Goal: Task Accomplishment & Management: Complete application form

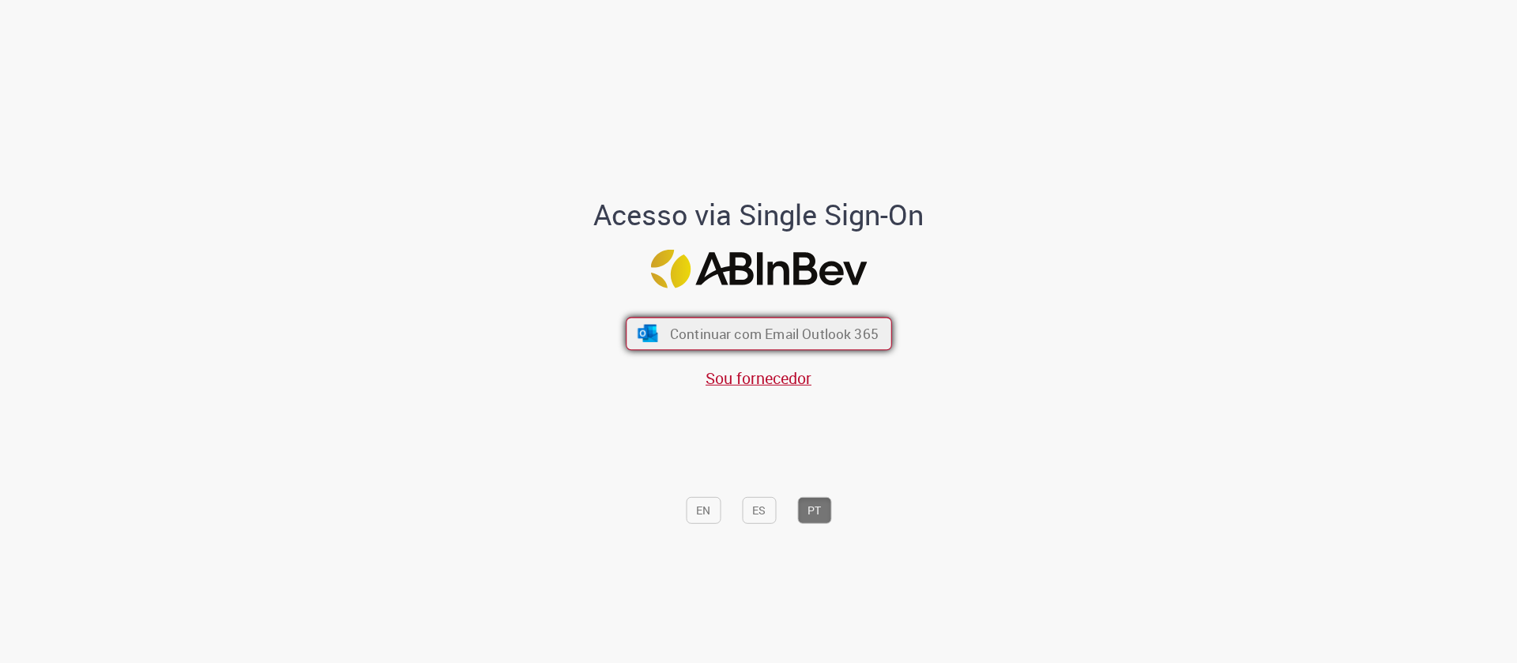
click at [660, 335] on button "Continuar com Email Outlook 365" at bounding box center [759, 334] width 266 height 33
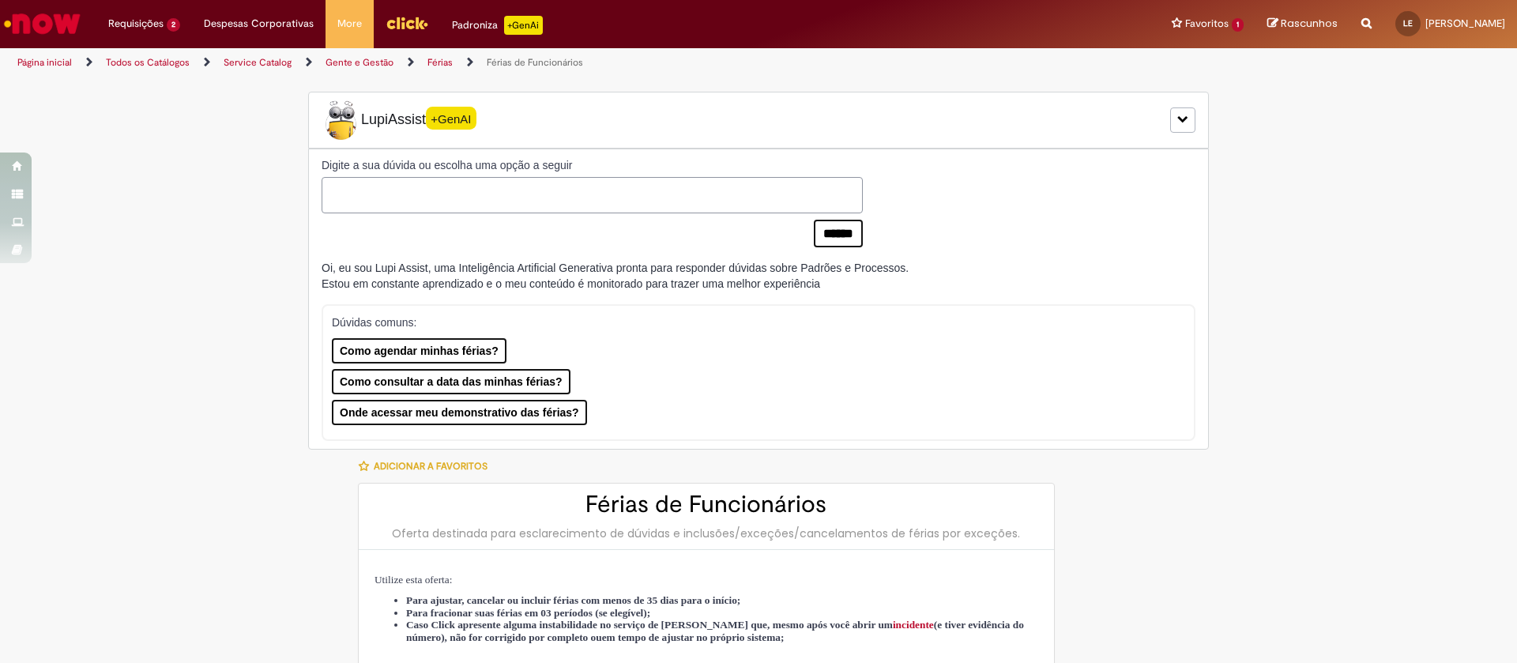
type input "********"
type input "**********"
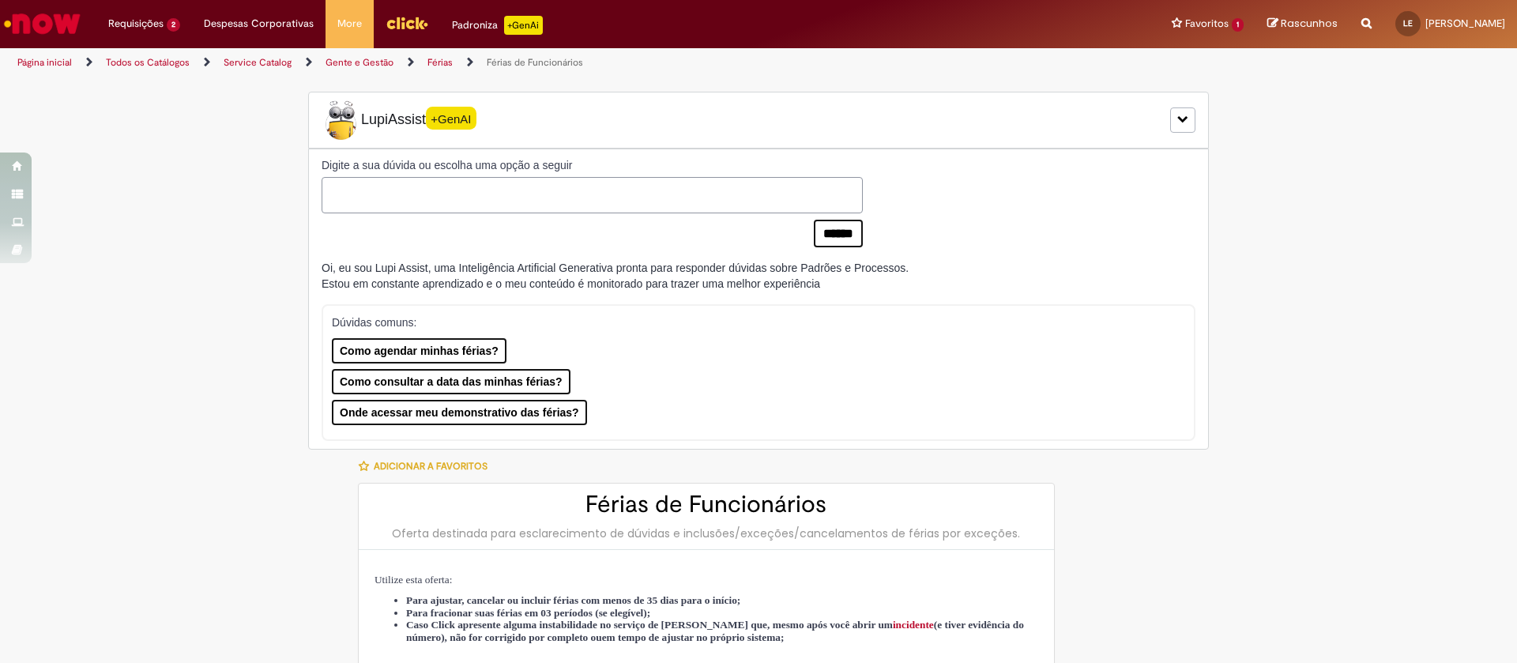
type input "****"
type input "**********"
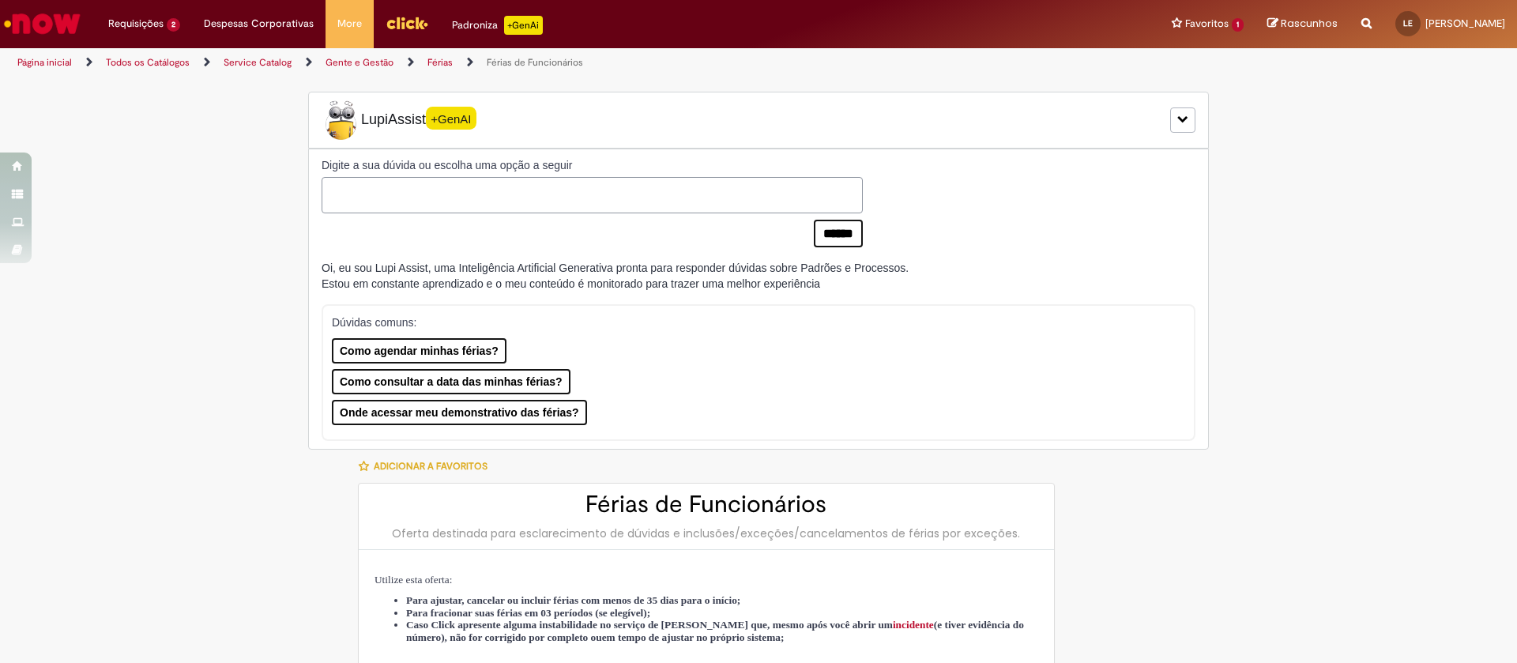
type input "**********"
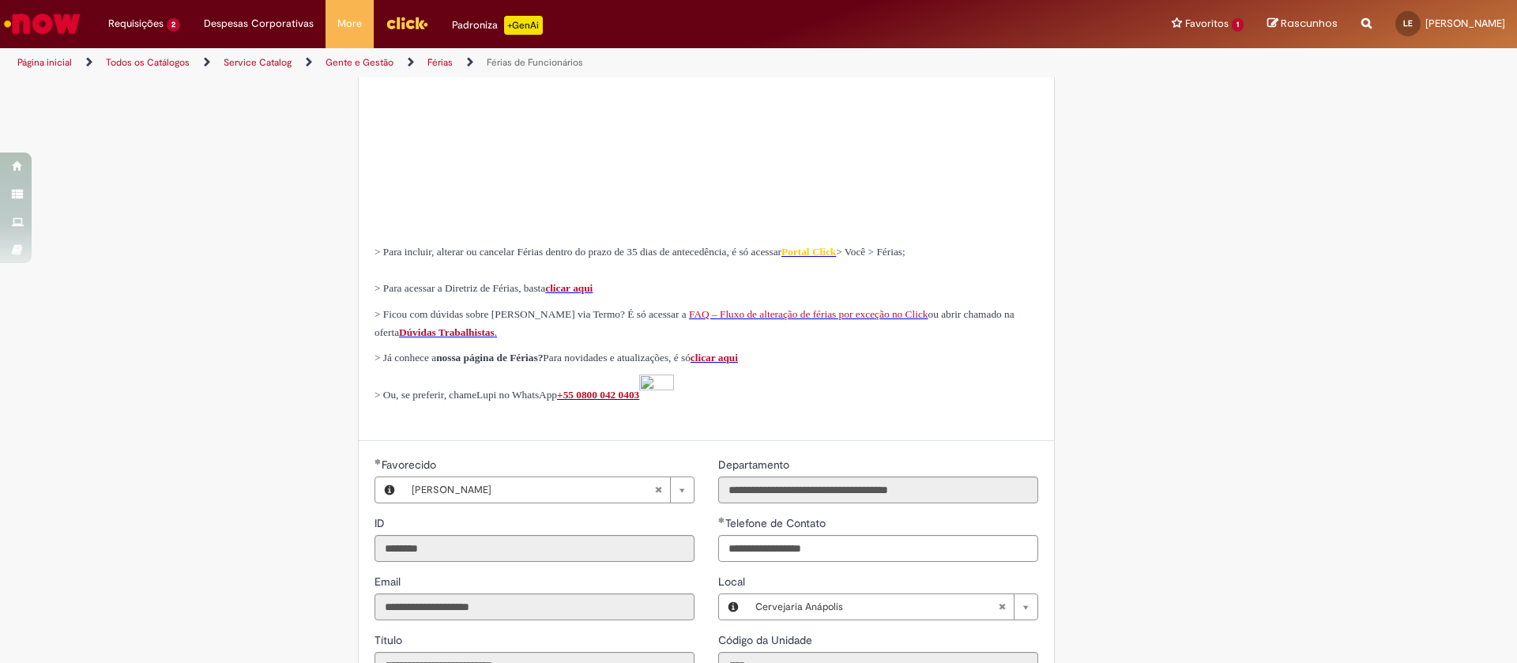
type input "**********"
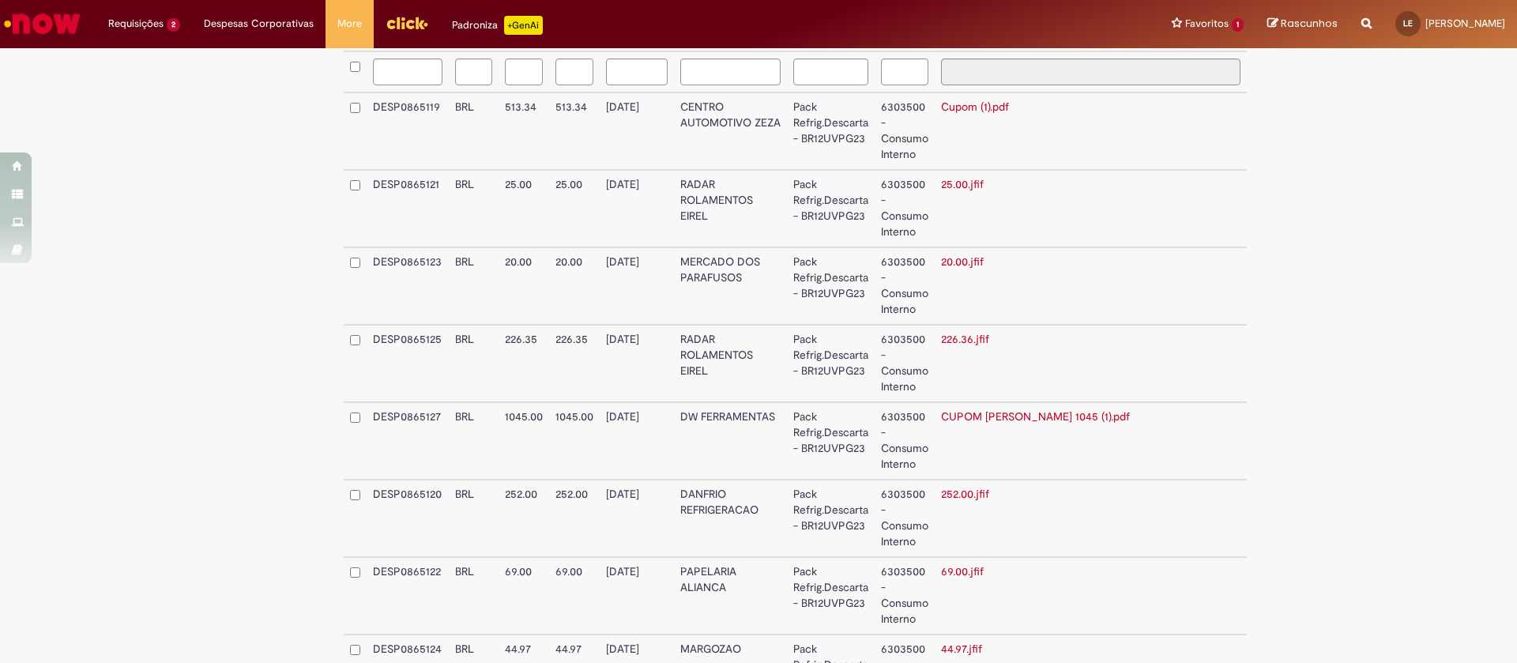
scroll to position [268, 0]
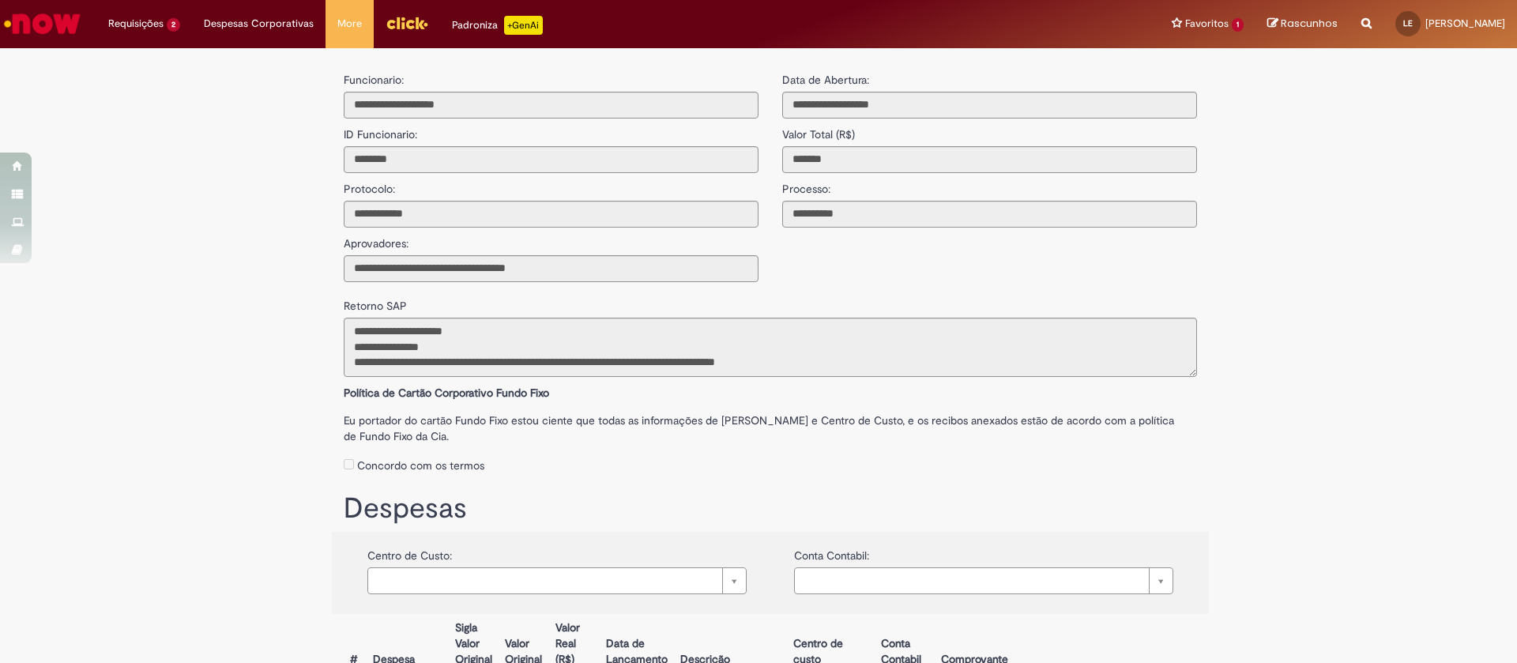
scroll to position [593, 0]
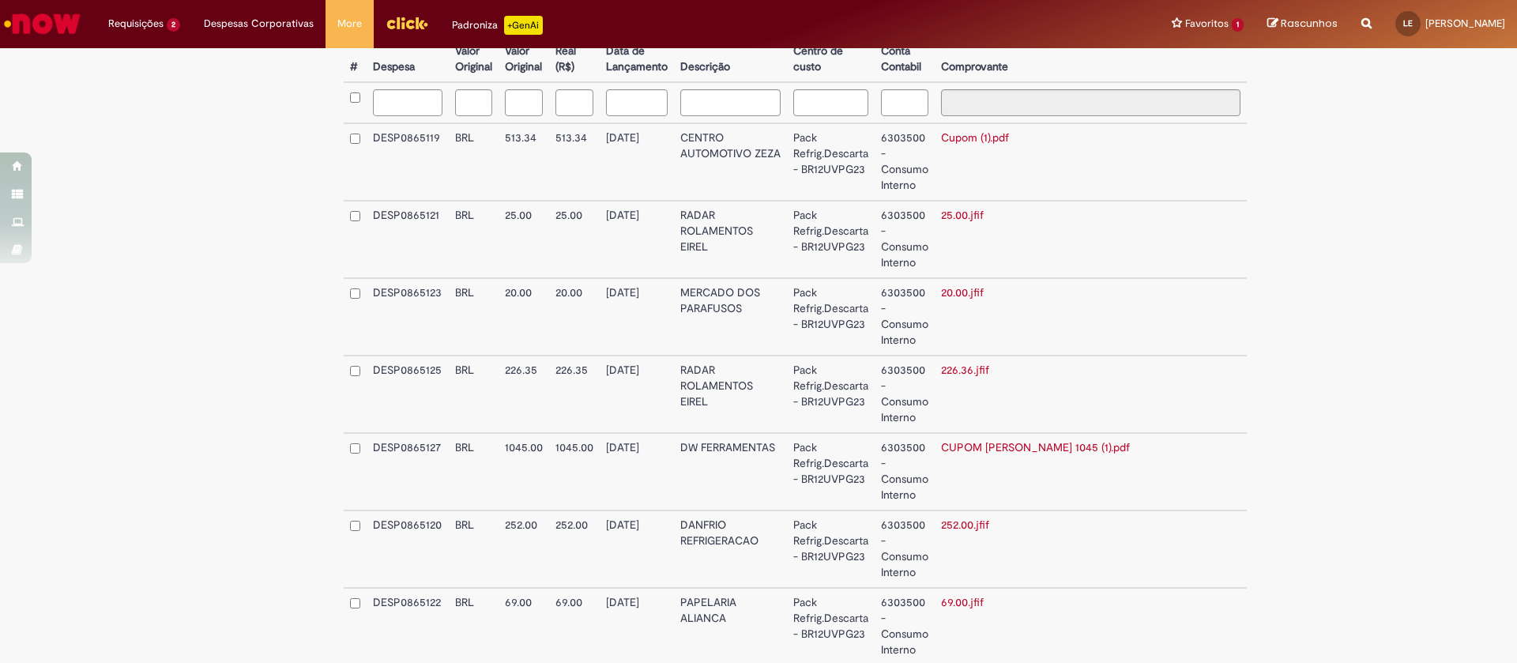
click at [986, 134] on link "Cupom (1).pdf" at bounding box center [975, 137] width 68 height 14
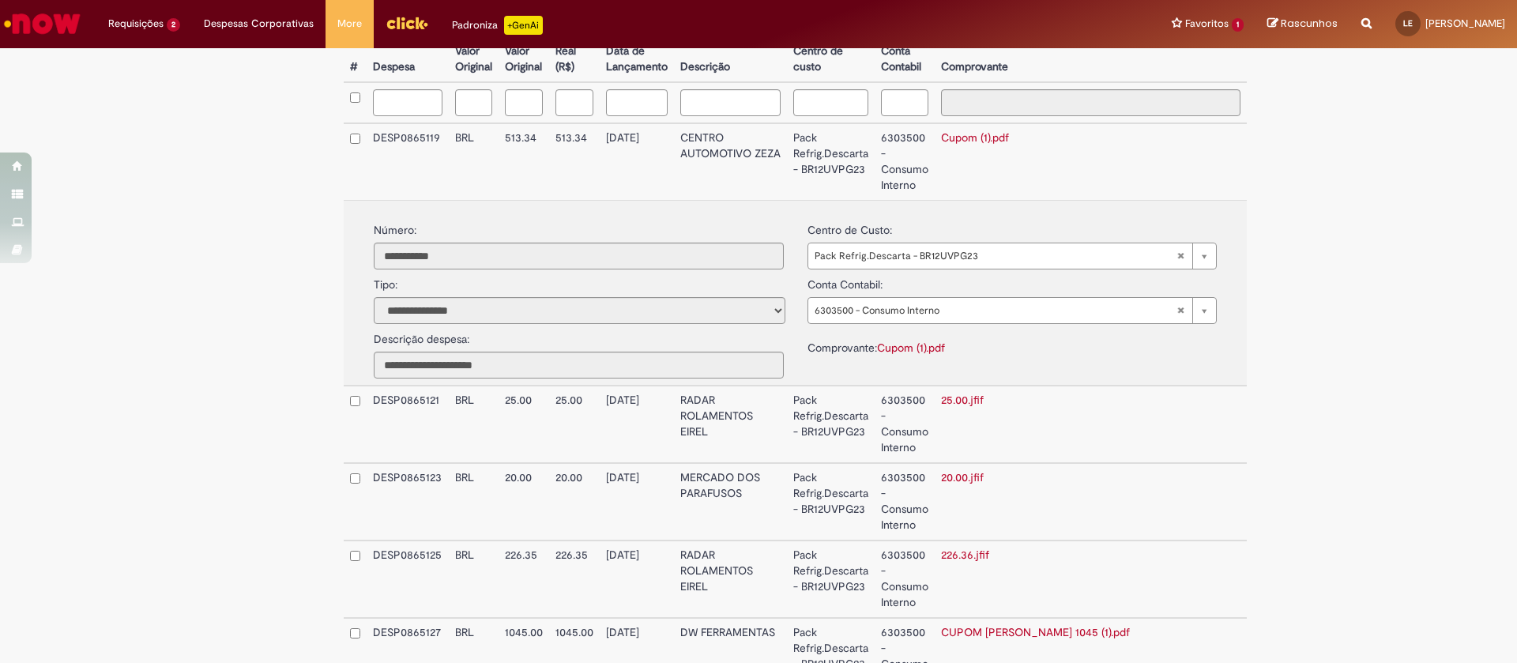
click at [965, 399] on link "25.00.jfif" at bounding box center [962, 400] width 43 height 14
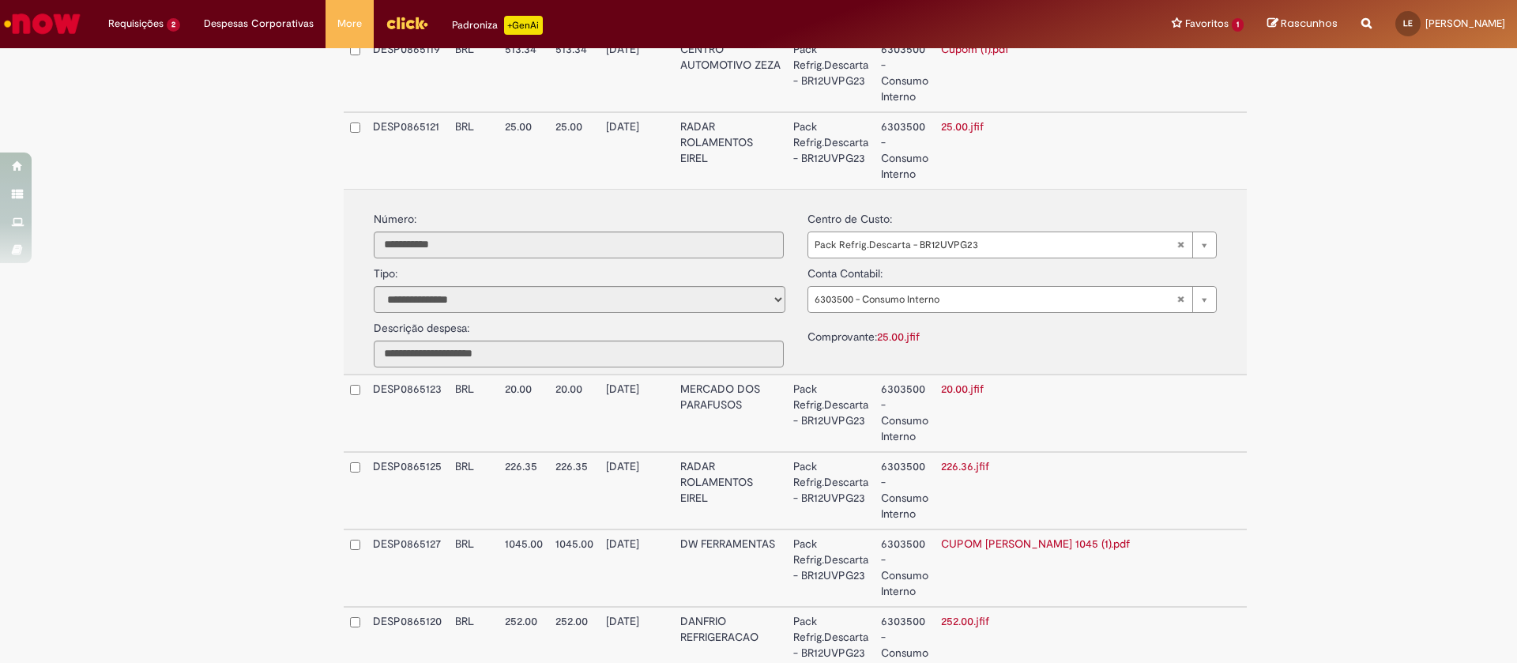
scroll to position [830, 0]
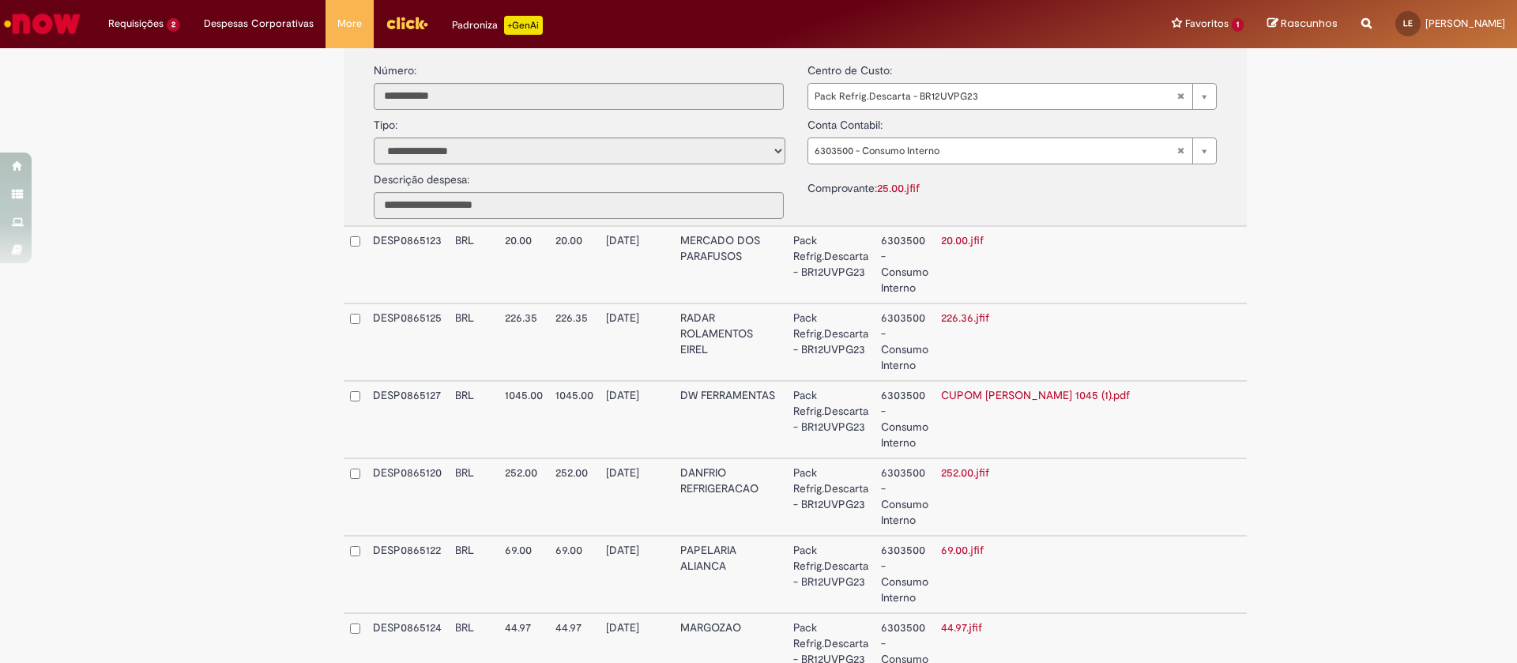
click at [942, 318] on link "226.36.jfif" at bounding box center [965, 318] width 48 height 14
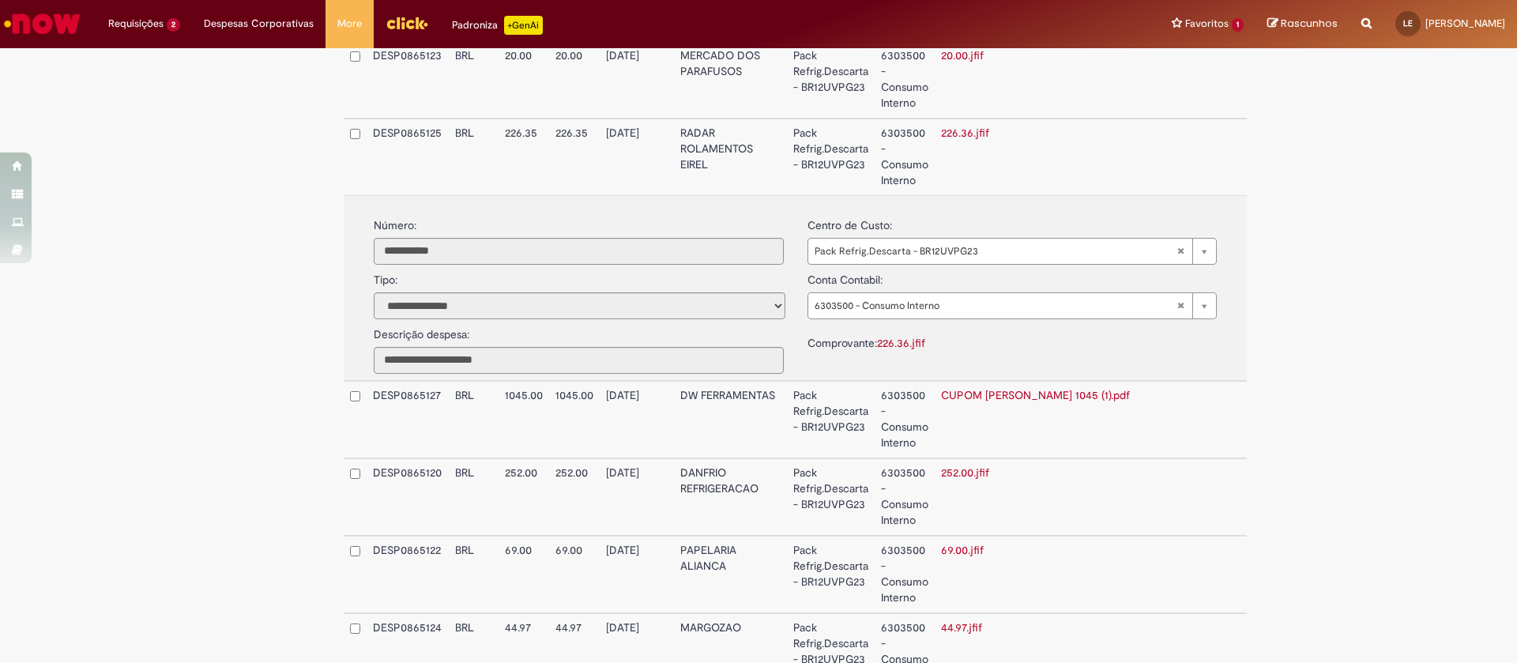
click at [977, 397] on link "CUPOM AFONSO 1045 (1).pdf" at bounding box center [1035, 395] width 189 height 14
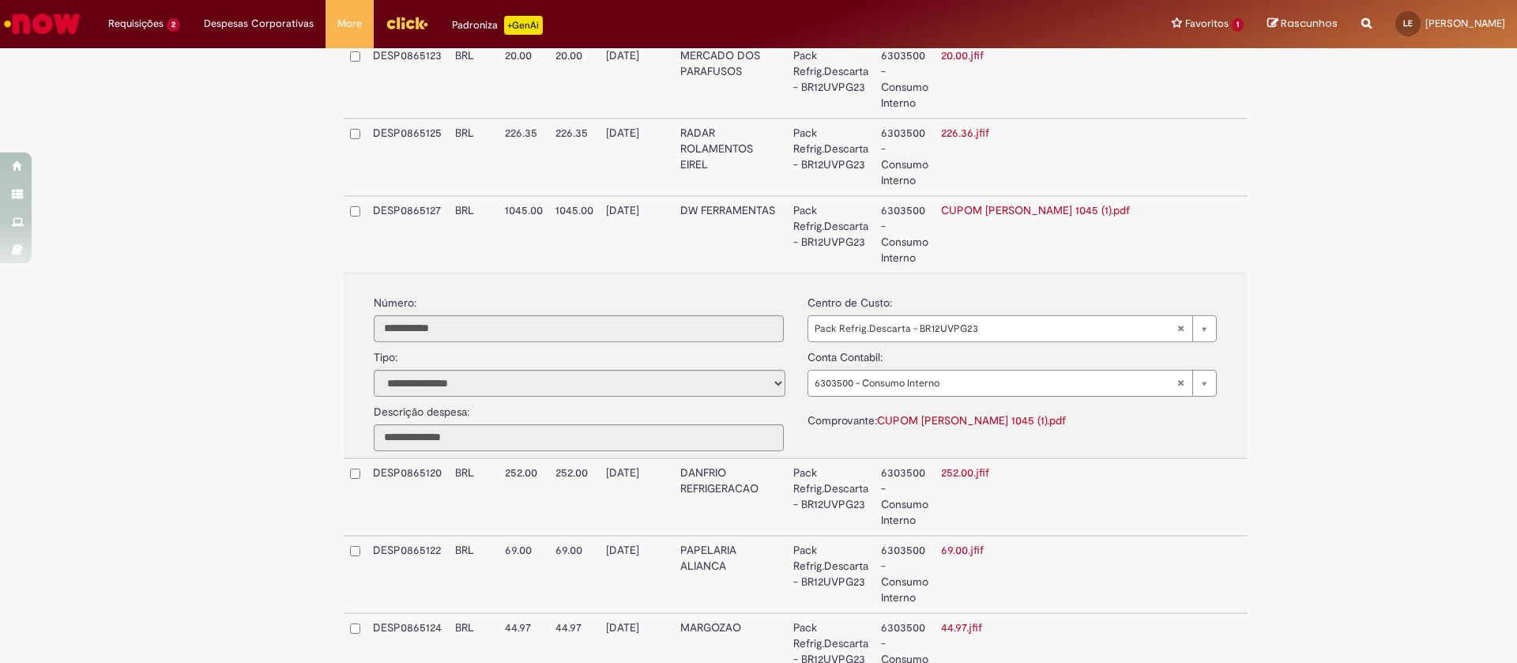
scroll to position [1067, 0]
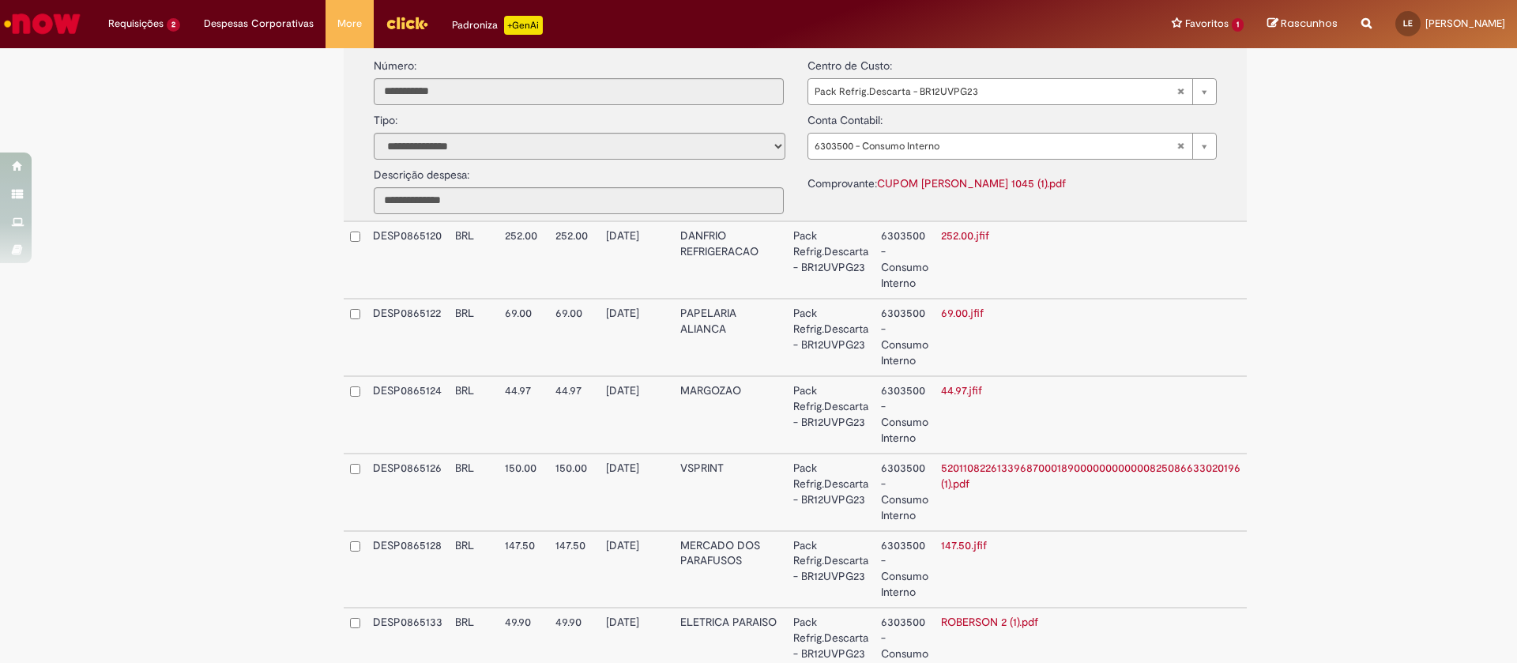
click at [963, 238] on link "252.00.jfif" at bounding box center [965, 235] width 48 height 14
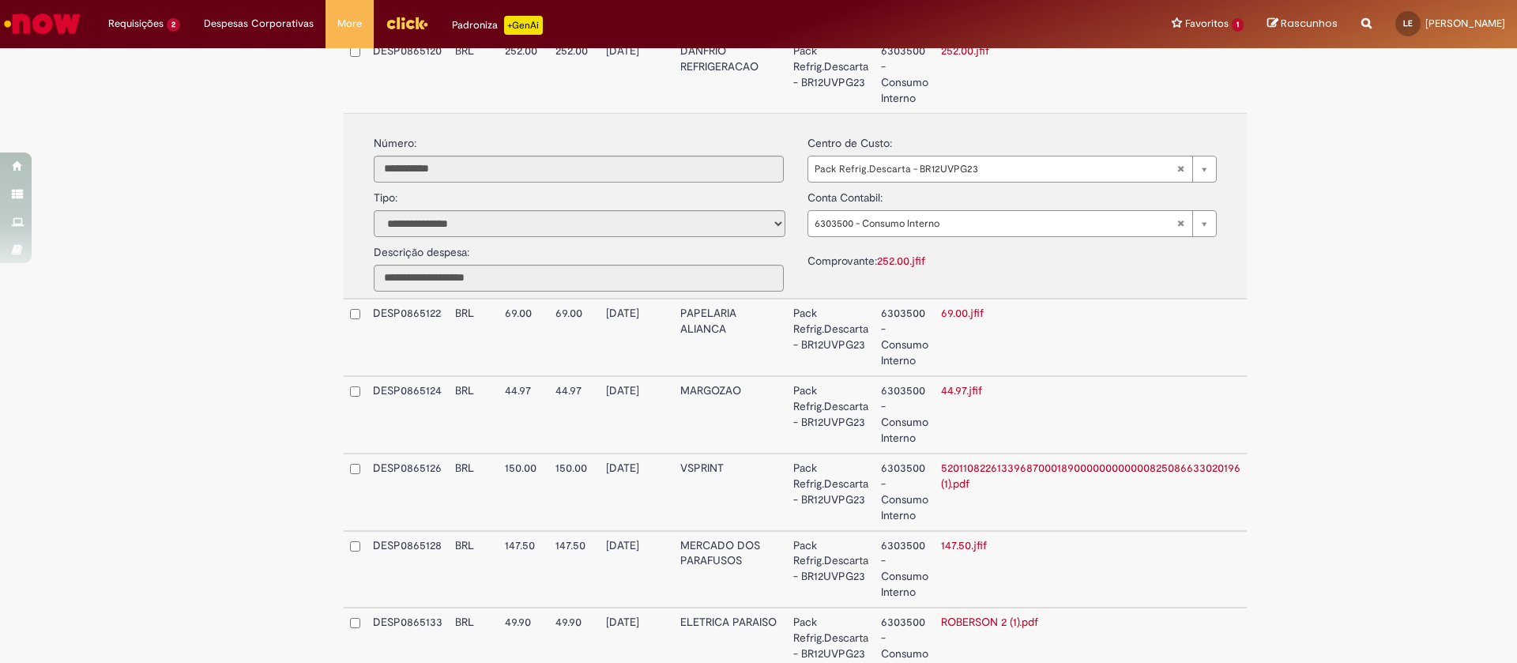
scroll to position [1185, 0]
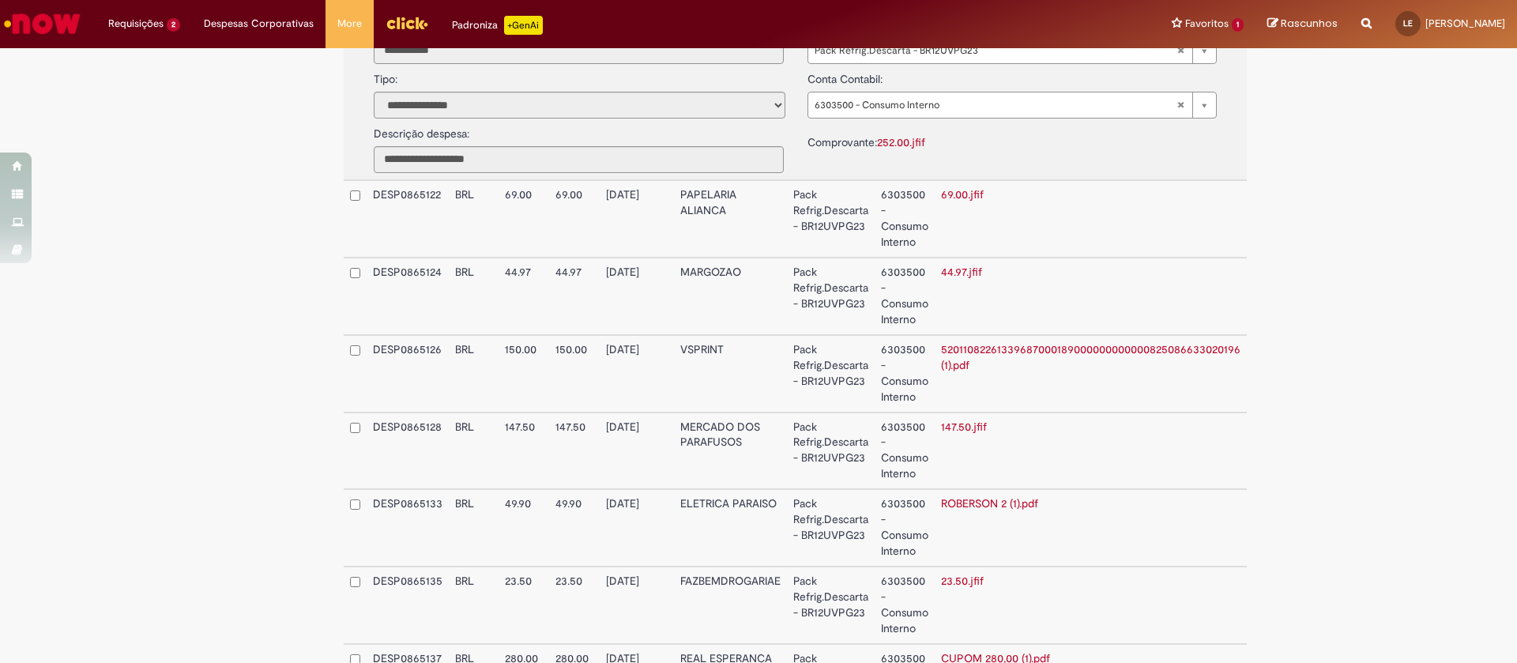
click at [961, 196] on link "69.00.jfif" at bounding box center [962, 194] width 43 height 14
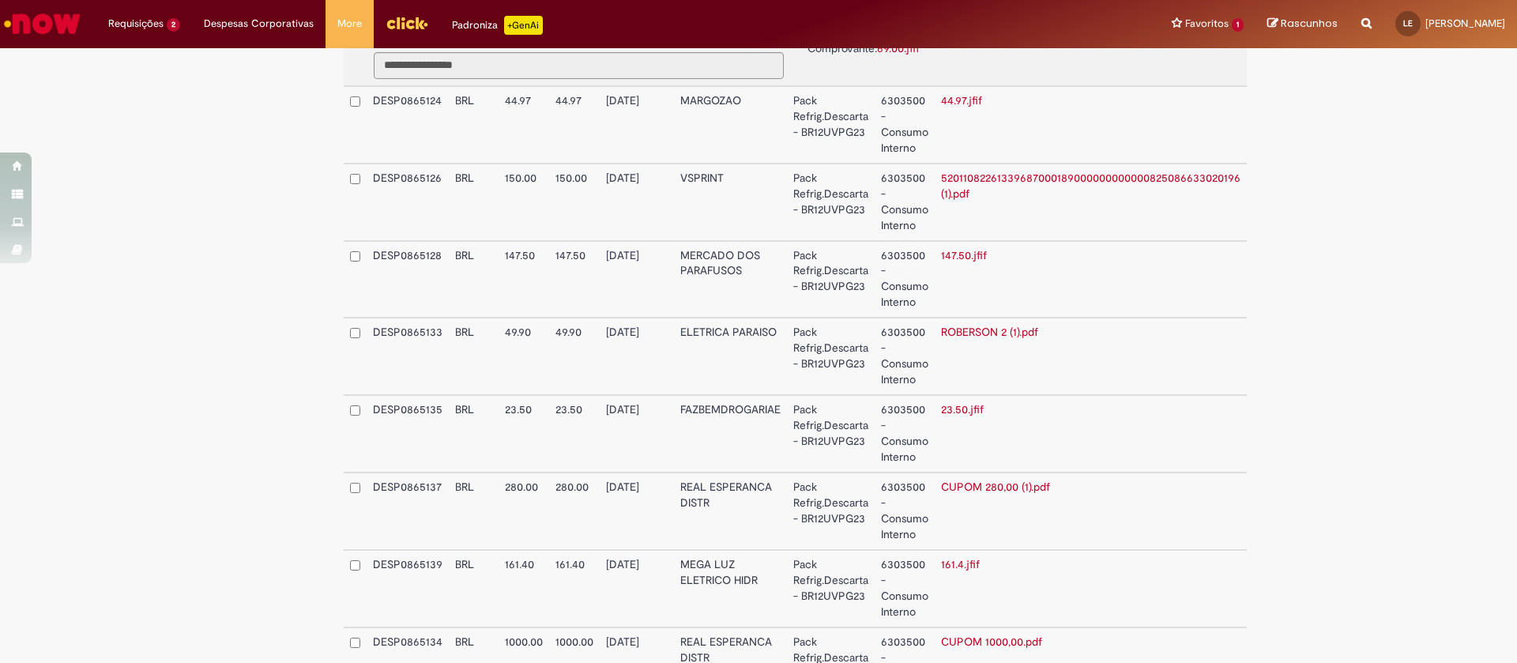
scroll to position [1304, 0]
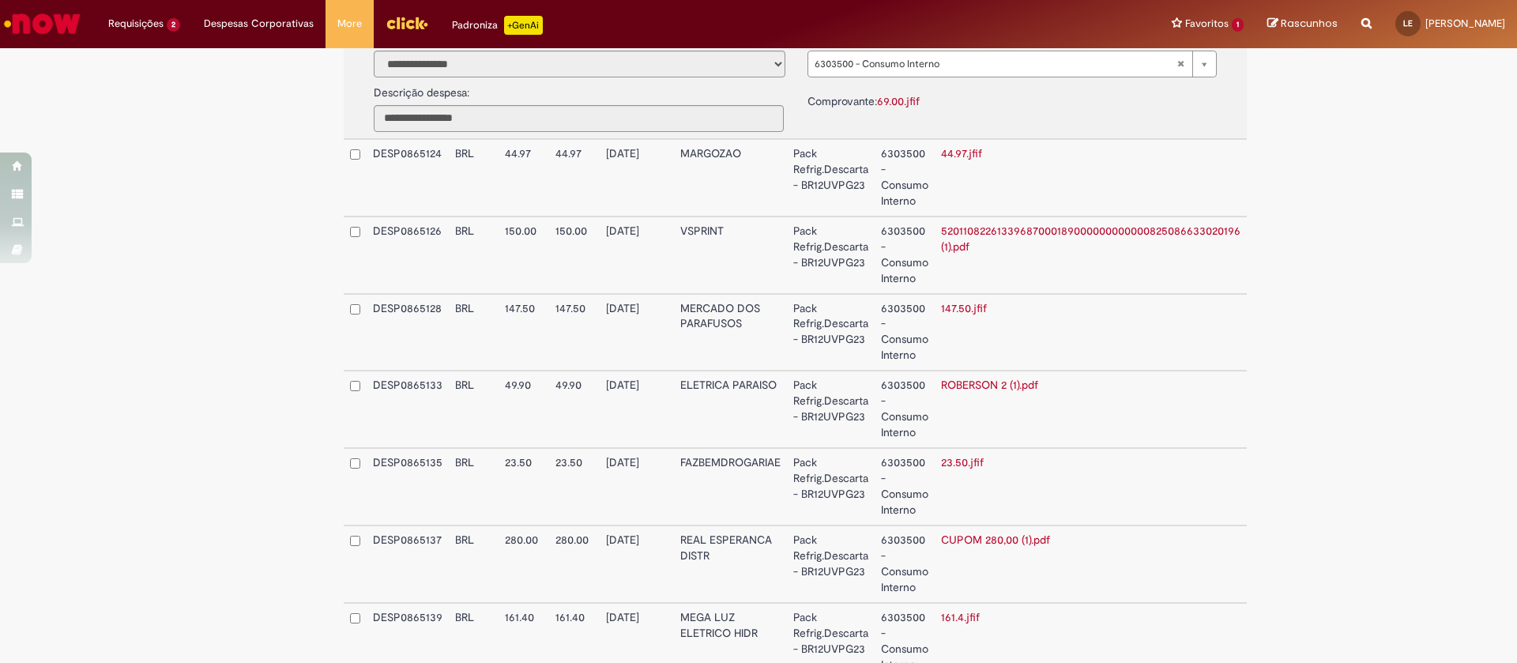
click at [951, 153] on link "44.97.jfif" at bounding box center [961, 153] width 41 height 14
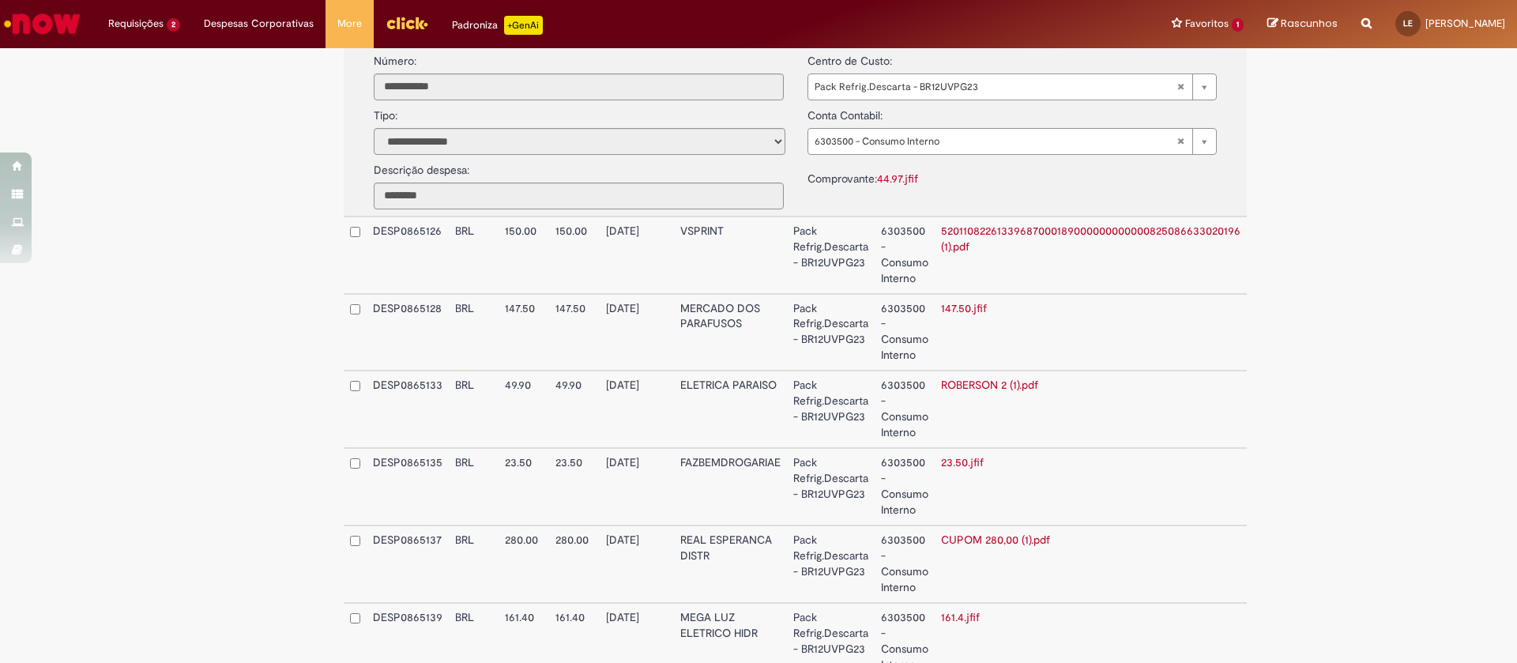
click at [959, 233] on link "52011082261339687000189000000000000825086633020196 (1).pdf" at bounding box center [1090, 239] width 299 height 30
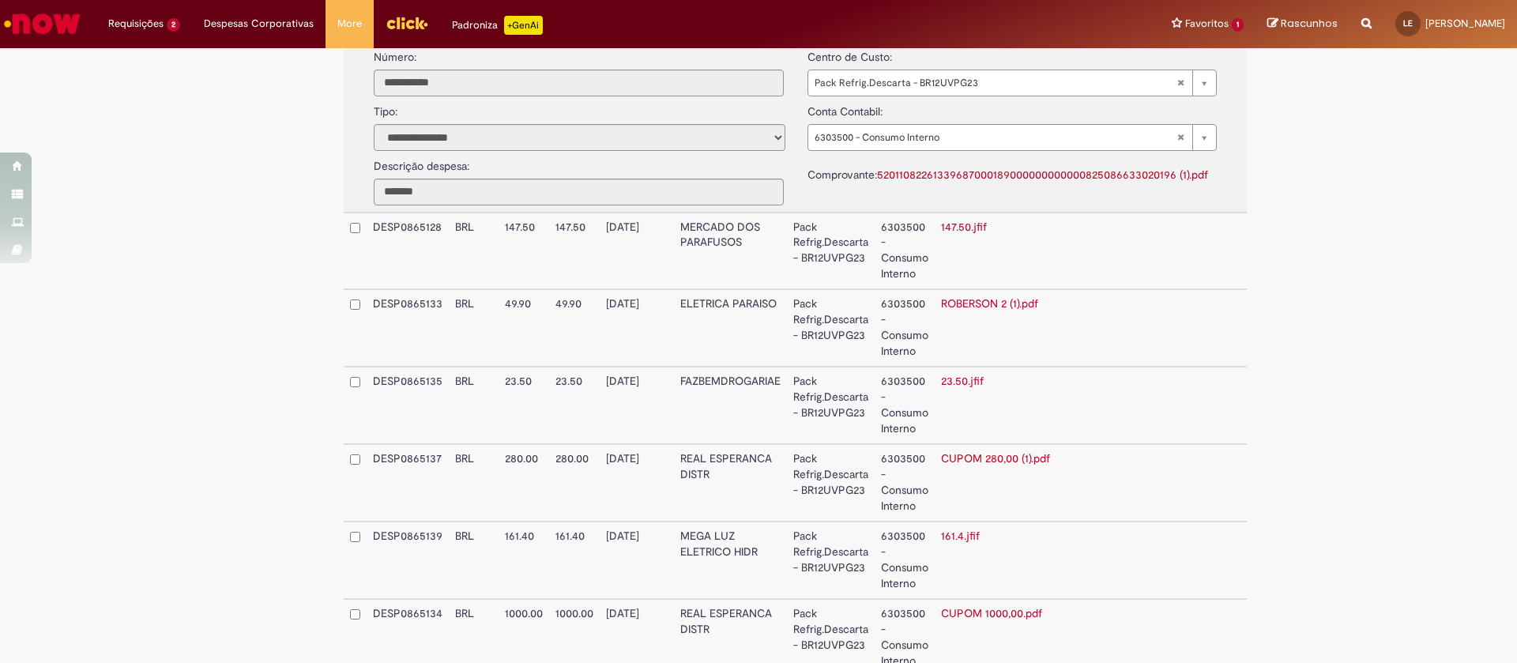
scroll to position [1422, 0]
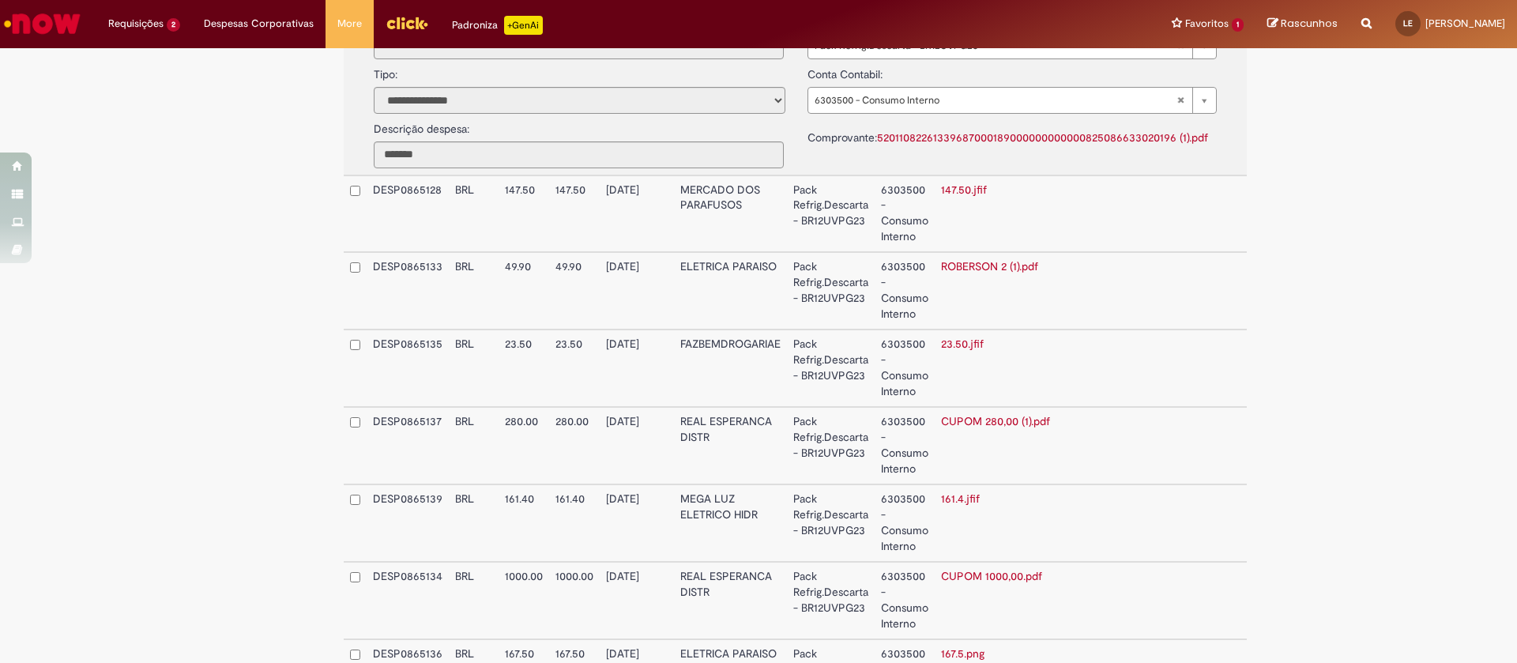
click at [964, 191] on link "147.50.jfif" at bounding box center [964, 190] width 46 height 14
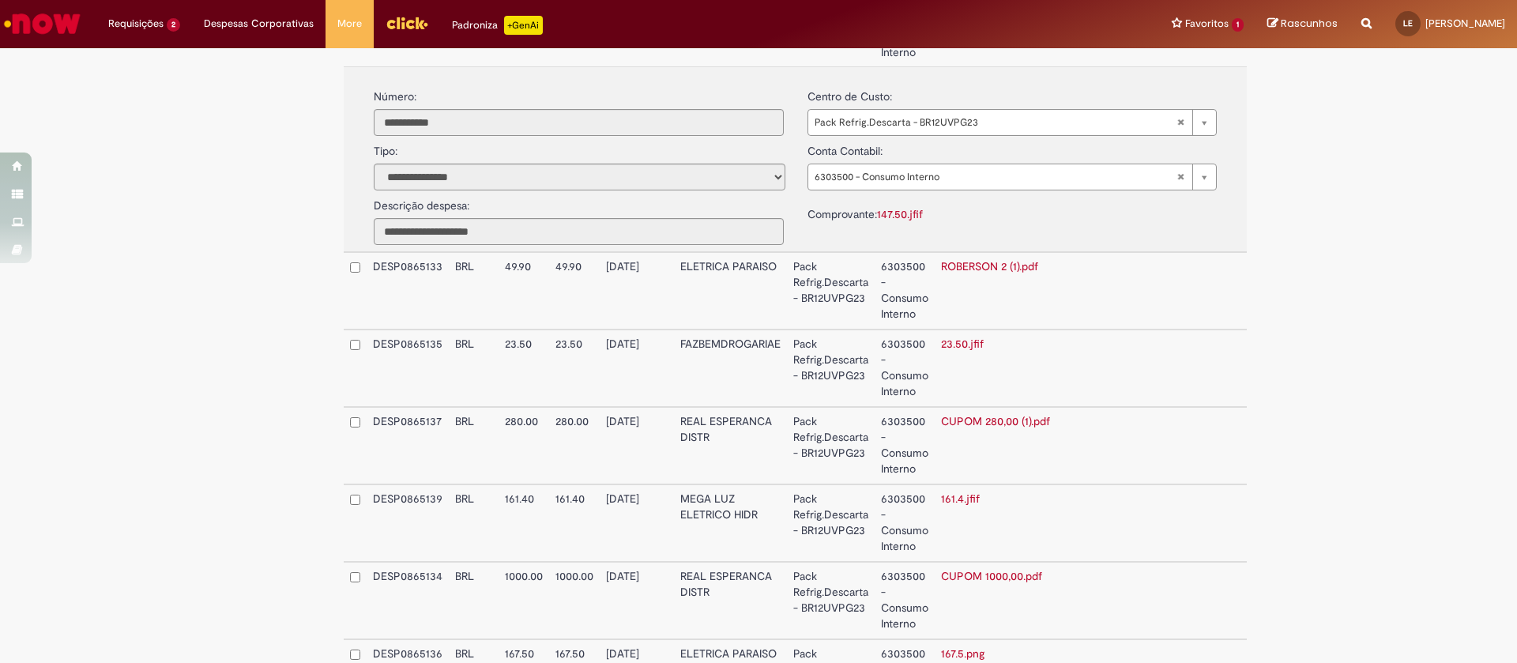
click at [982, 270] on link "ROBERSON 2 (1).pdf" at bounding box center [989, 266] width 97 height 14
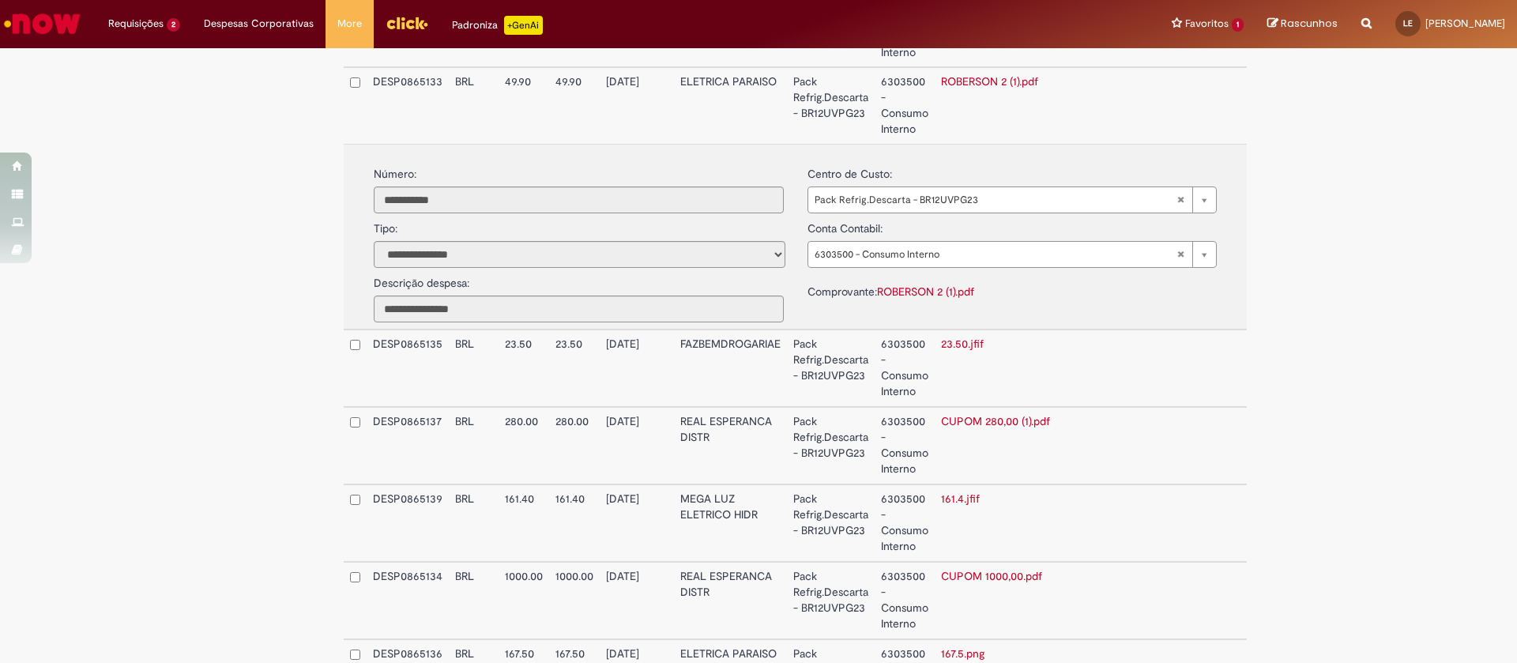
click at [971, 346] on link "23.50.jfif" at bounding box center [962, 344] width 43 height 14
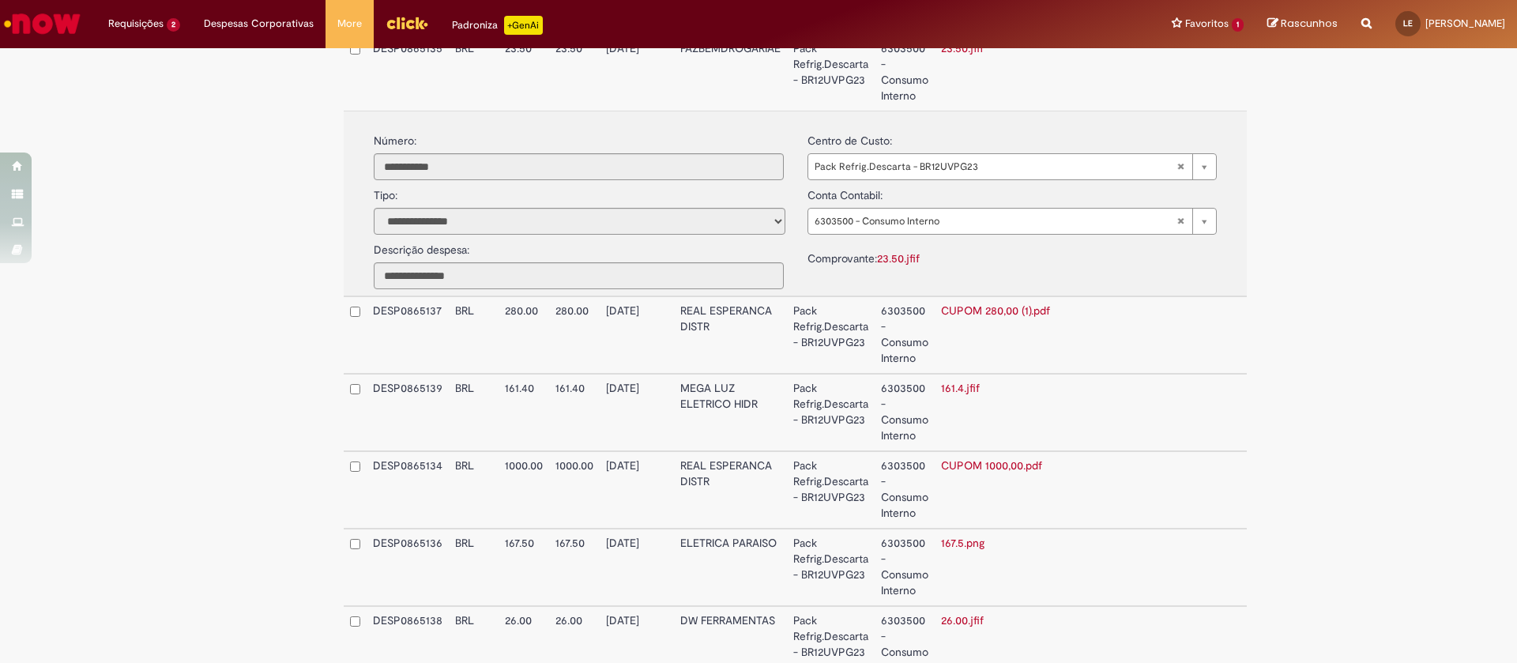
scroll to position [1659, 0]
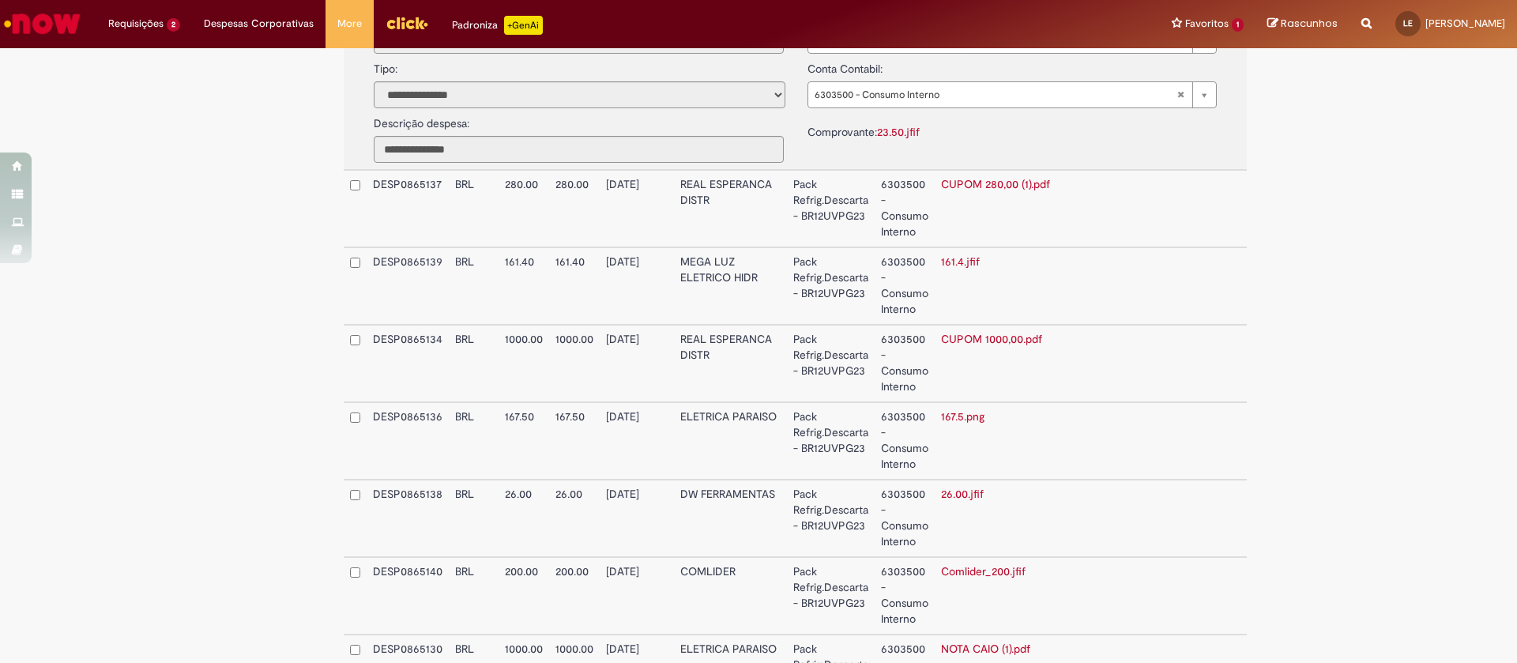
click at [969, 189] on link "CUPOM 280,00 (1).pdf" at bounding box center [995, 184] width 109 height 14
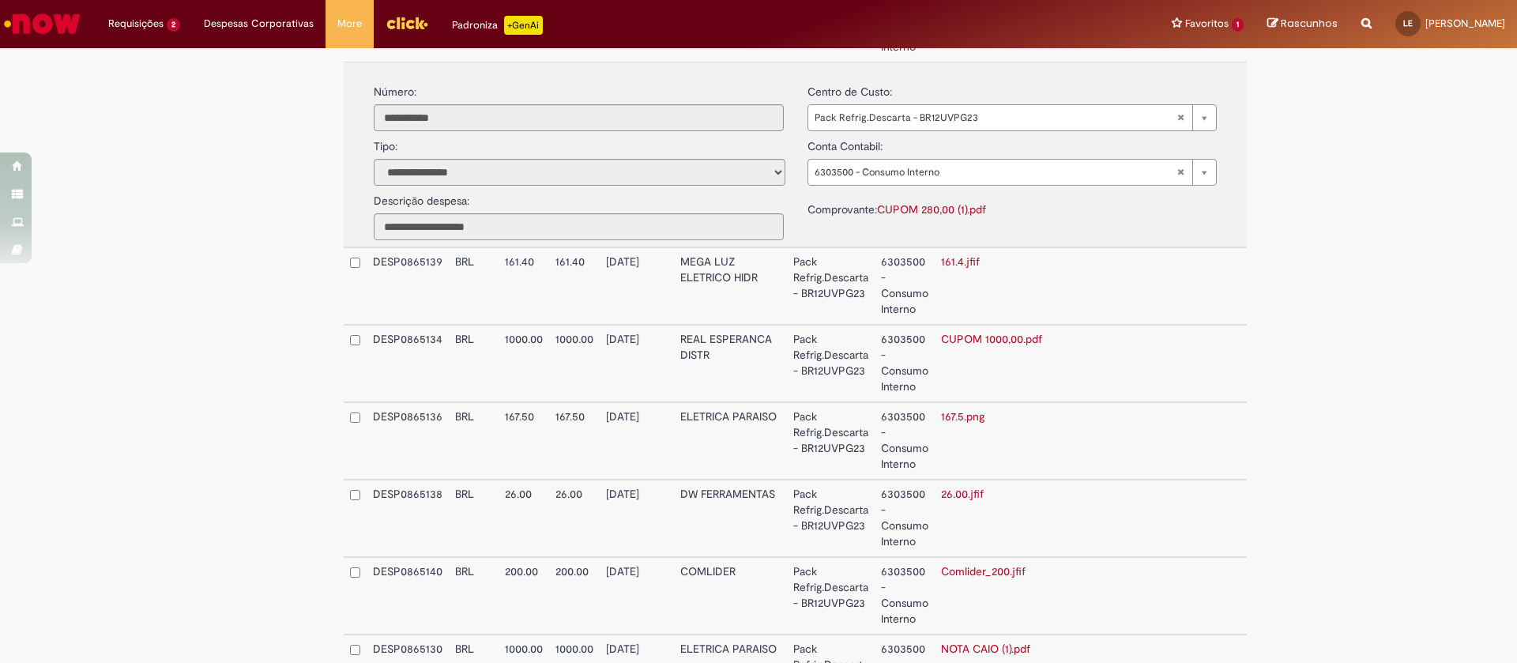
click at [960, 205] on link "CUPOM 280,00 (1).pdf" at bounding box center [931, 209] width 109 height 14
click at [958, 259] on link "161.4.jfif" at bounding box center [960, 261] width 39 height 14
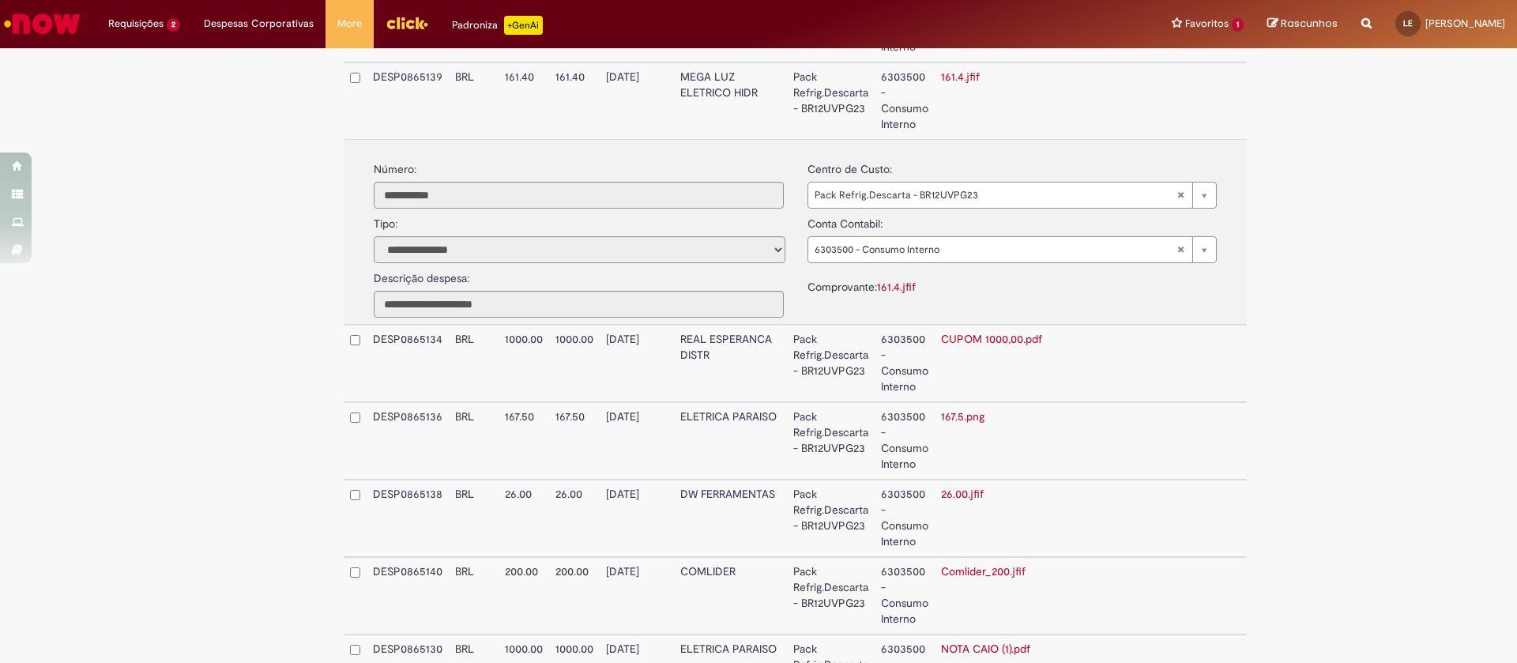
click at [977, 343] on link "CUPOM 1000,00.pdf" at bounding box center [991, 339] width 101 height 14
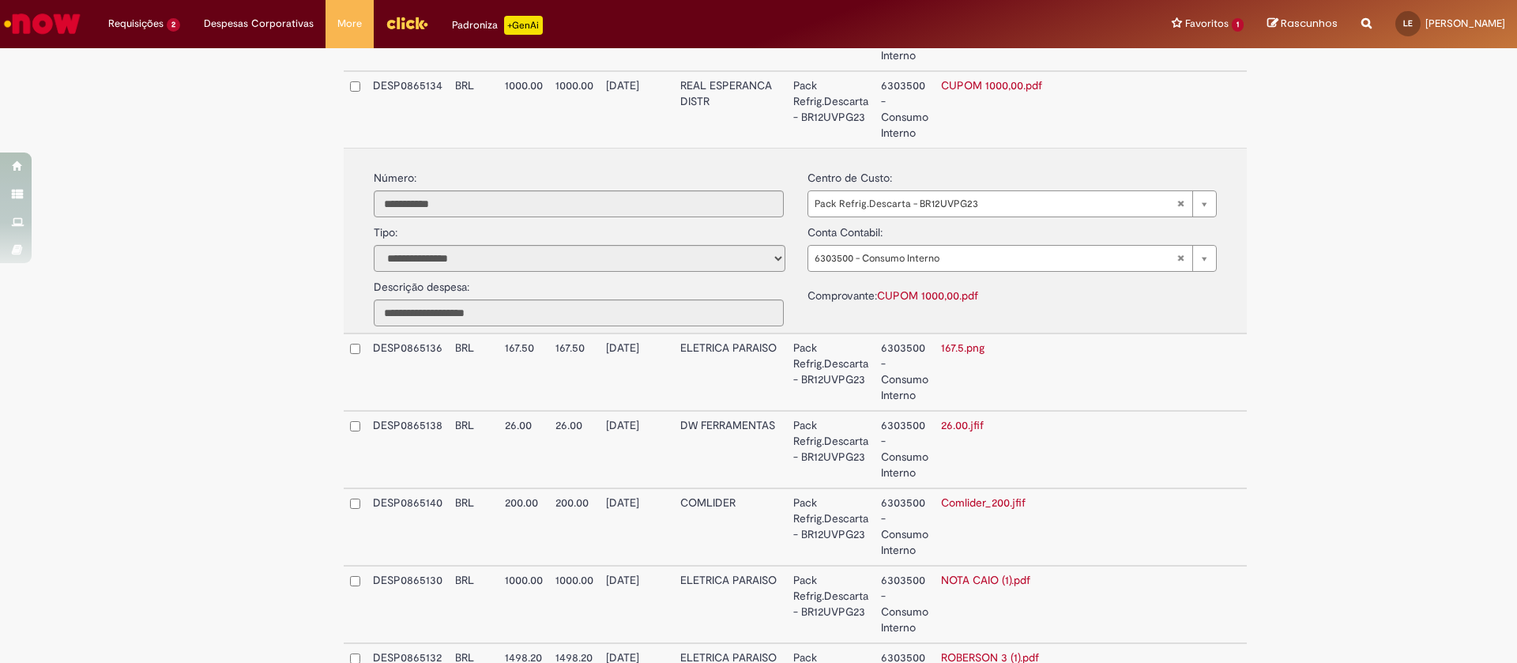
scroll to position [1778, 0]
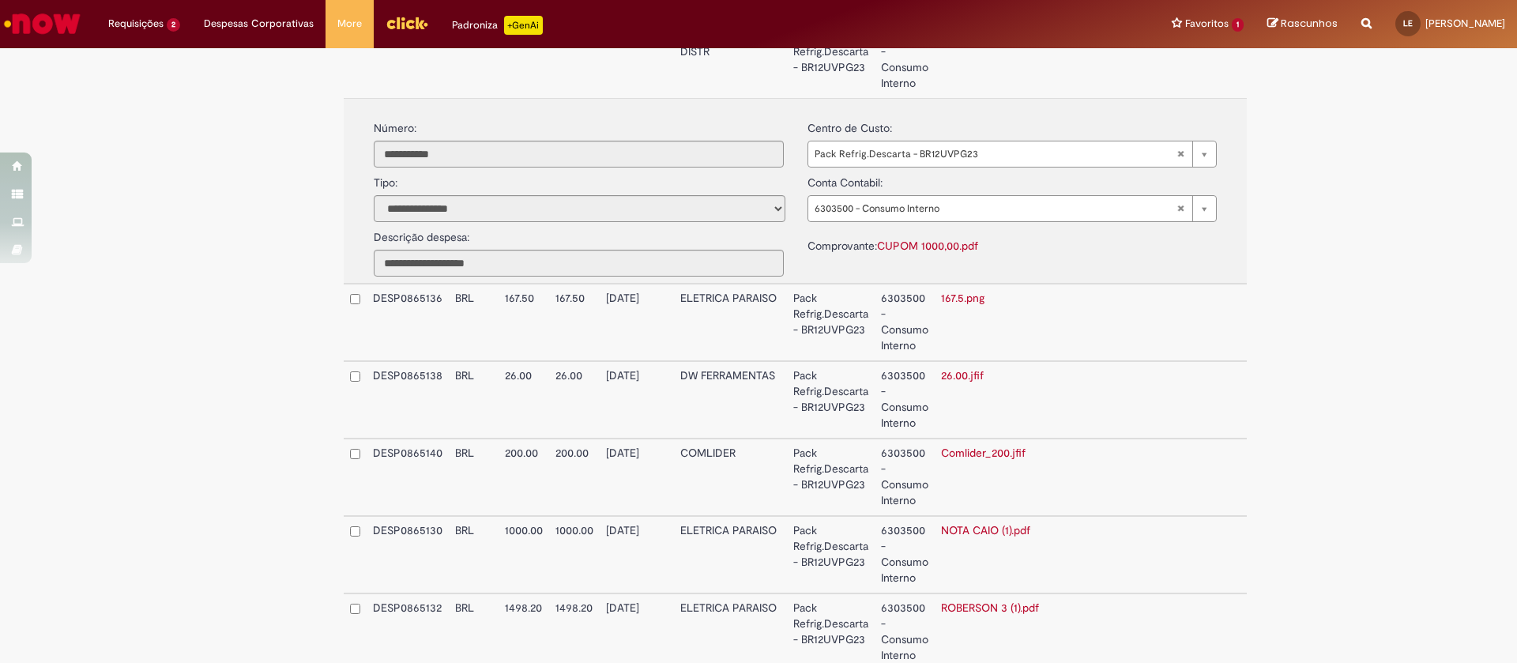
click at [952, 295] on link "167.5.png" at bounding box center [962, 298] width 43 height 14
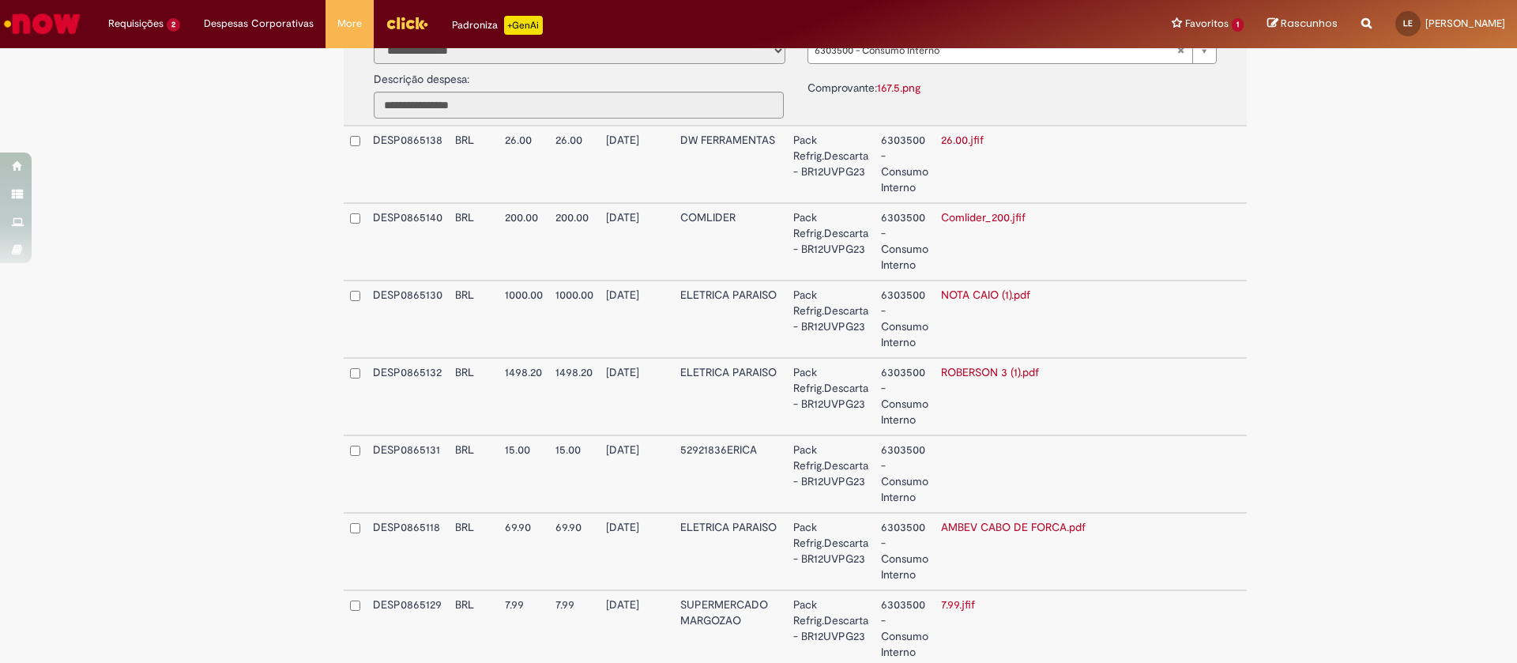
scroll to position [2015, 0]
click at [950, 140] on link "26.00.jfif" at bounding box center [962, 138] width 43 height 14
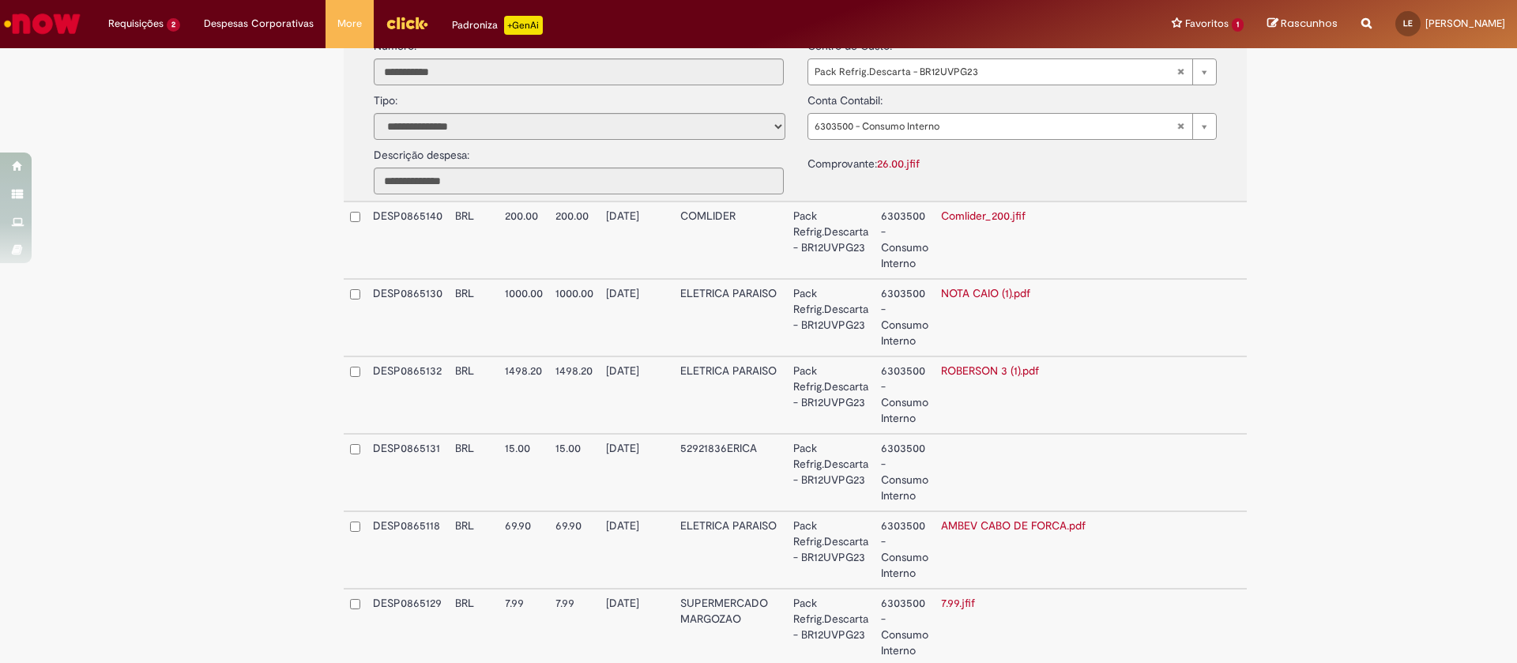
click at [966, 216] on link "Comlider_200.jfif" at bounding box center [983, 216] width 85 height 14
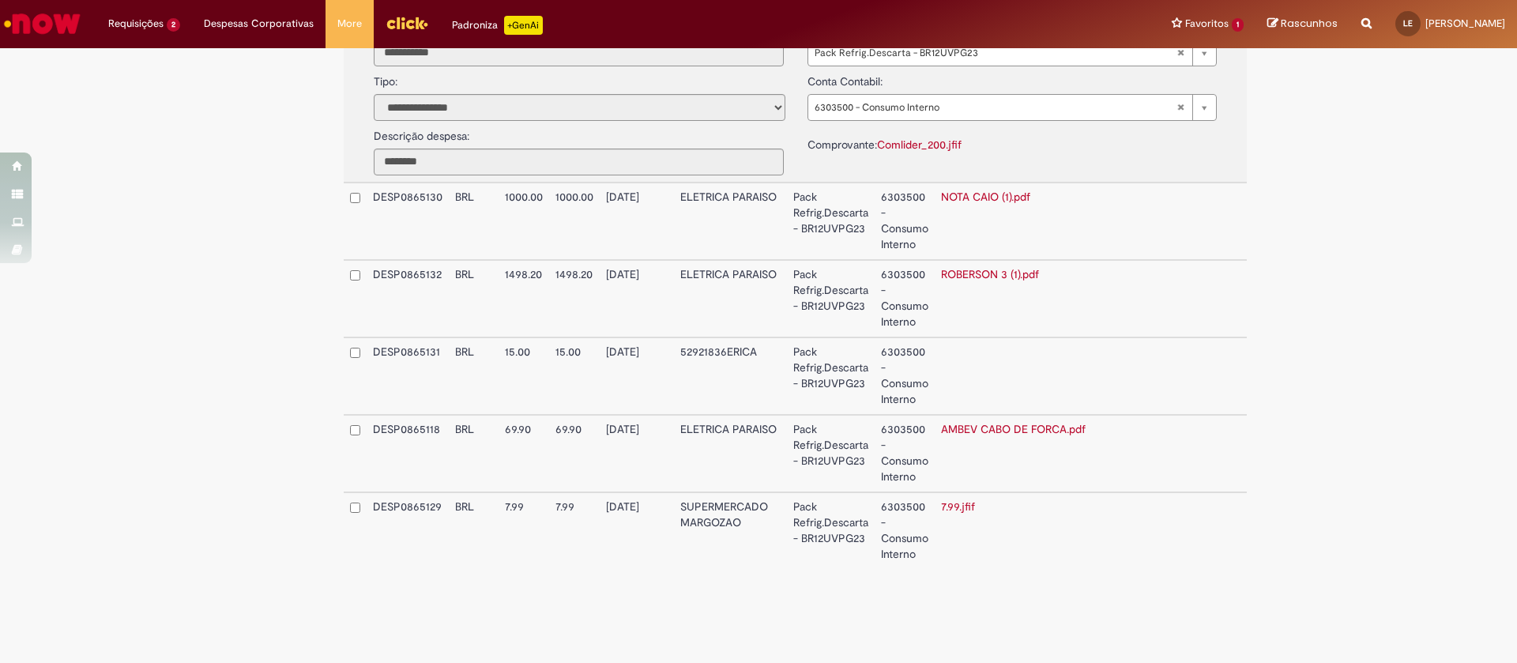
scroll to position [2112, 0]
click at [974, 195] on link "NOTA CAIO (1).pdf" at bounding box center [985, 196] width 89 height 14
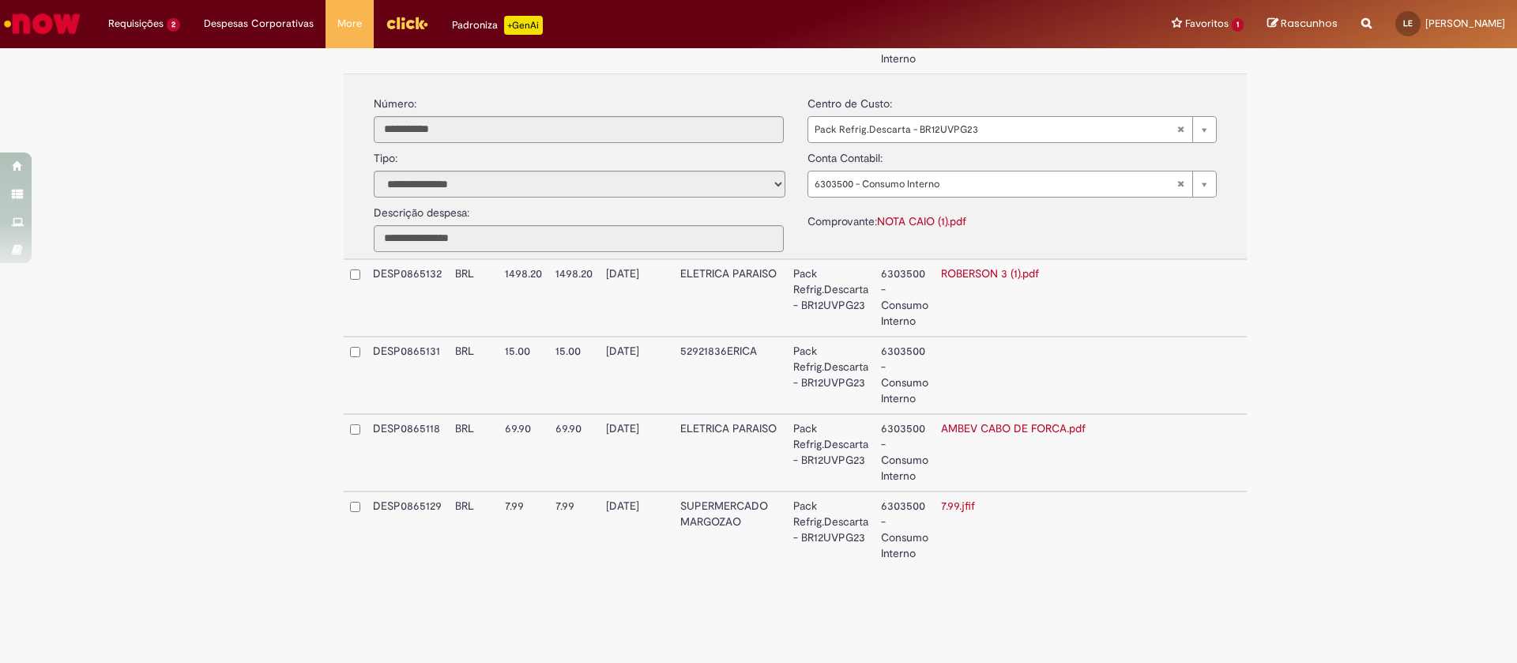
click at [973, 269] on link "ROBERSON 3 (1).pdf" at bounding box center [990, 273] width 98 height 14
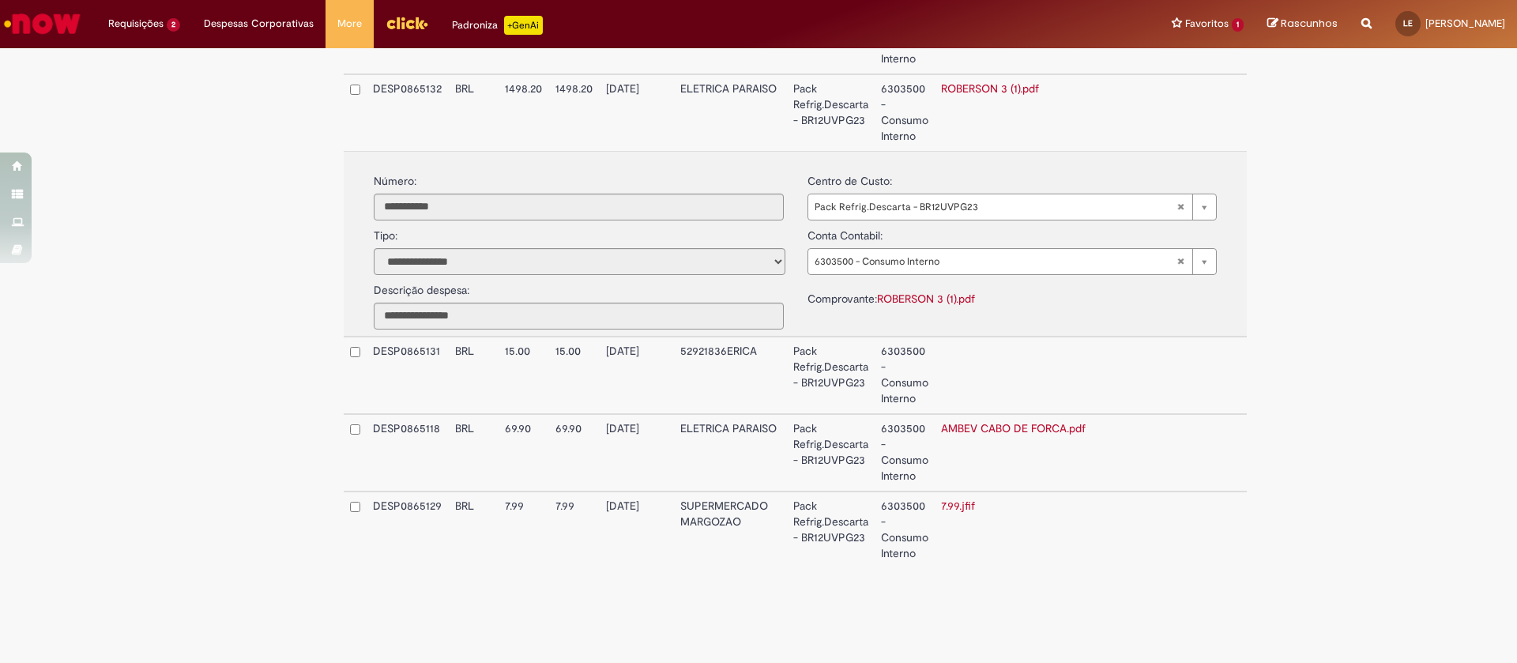
click at [970, 423] on link "AMBEV CABO DE FORCA.pdf" at bounding box center [1013, 428] width 145 height 14
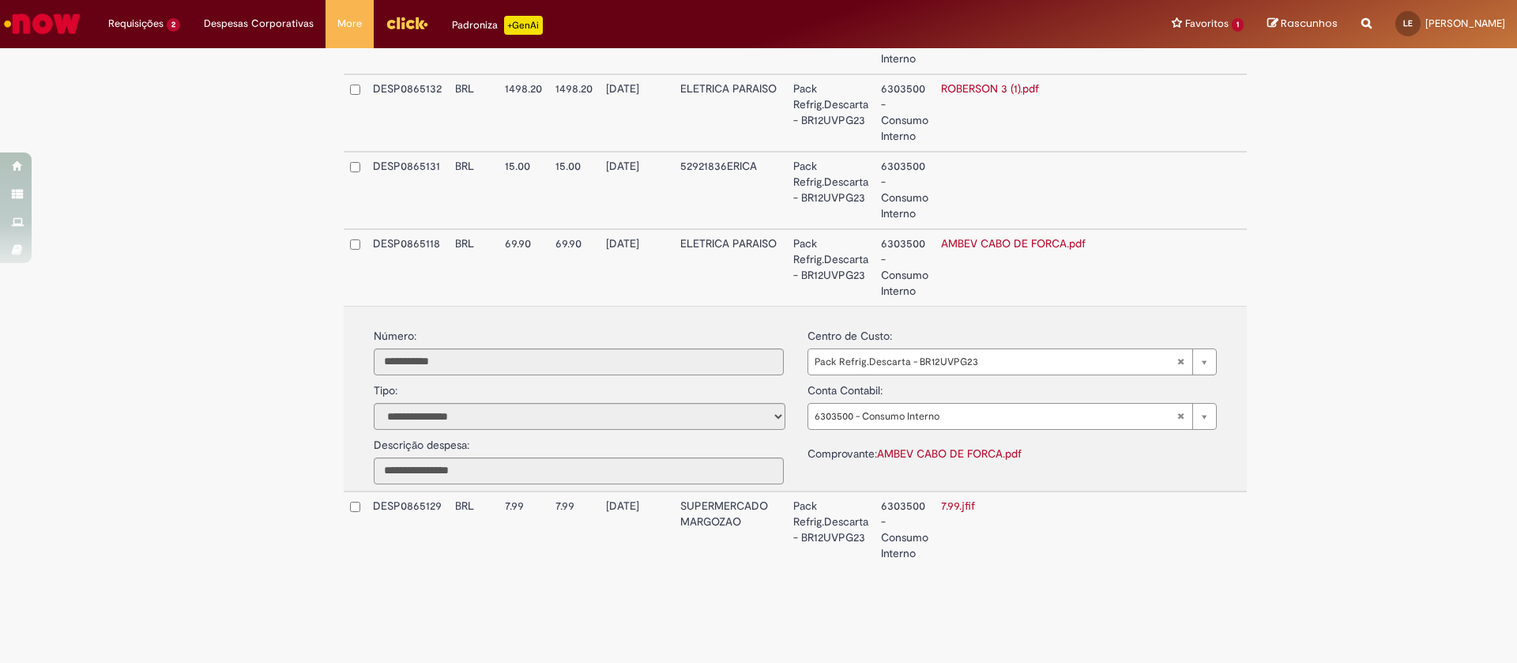
click at [980, 540] on td "7.99.jfif" at bounding box center [1091, 529] width 312 height 77
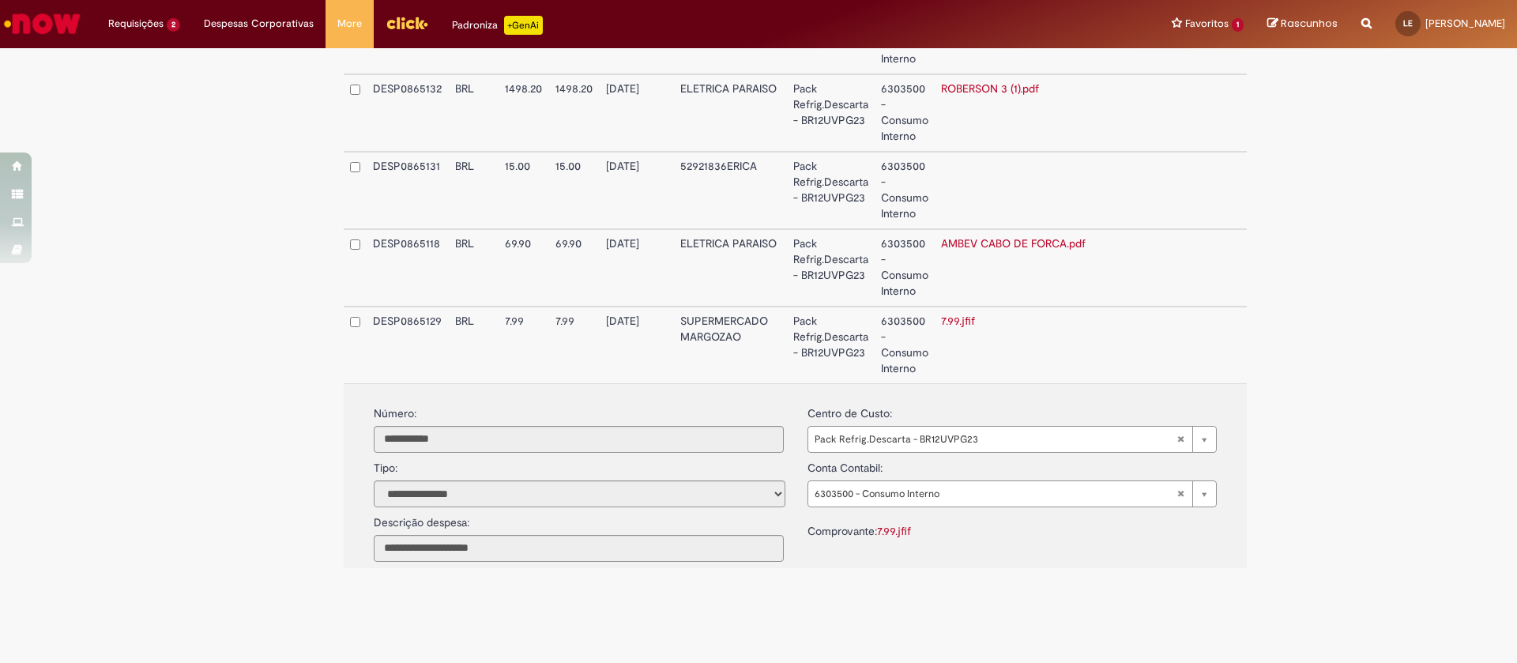
click at [896, 534] on link "7.99.jfif" at bounding box center [894, 531] width 34 height 14
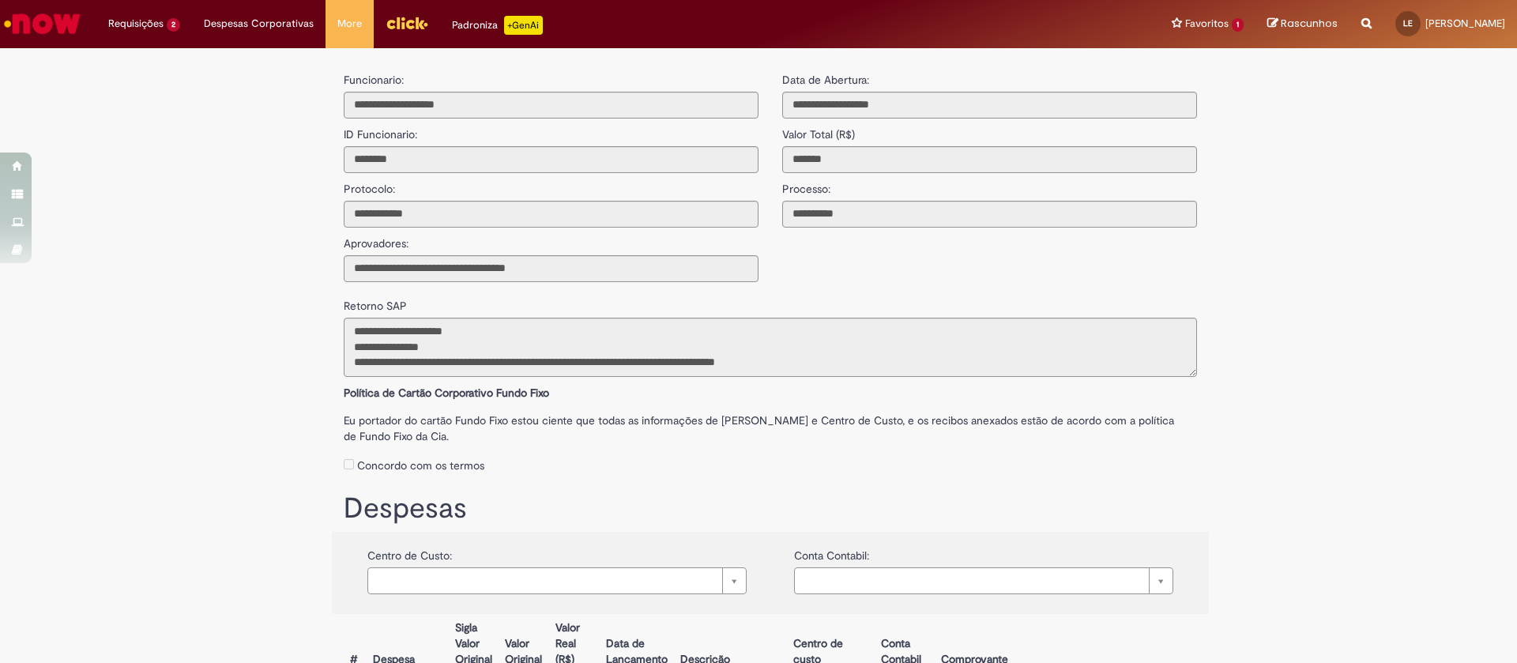
scroll to position [237, 0]
